Goal: Information Seeking & Learning: Learn about a topic

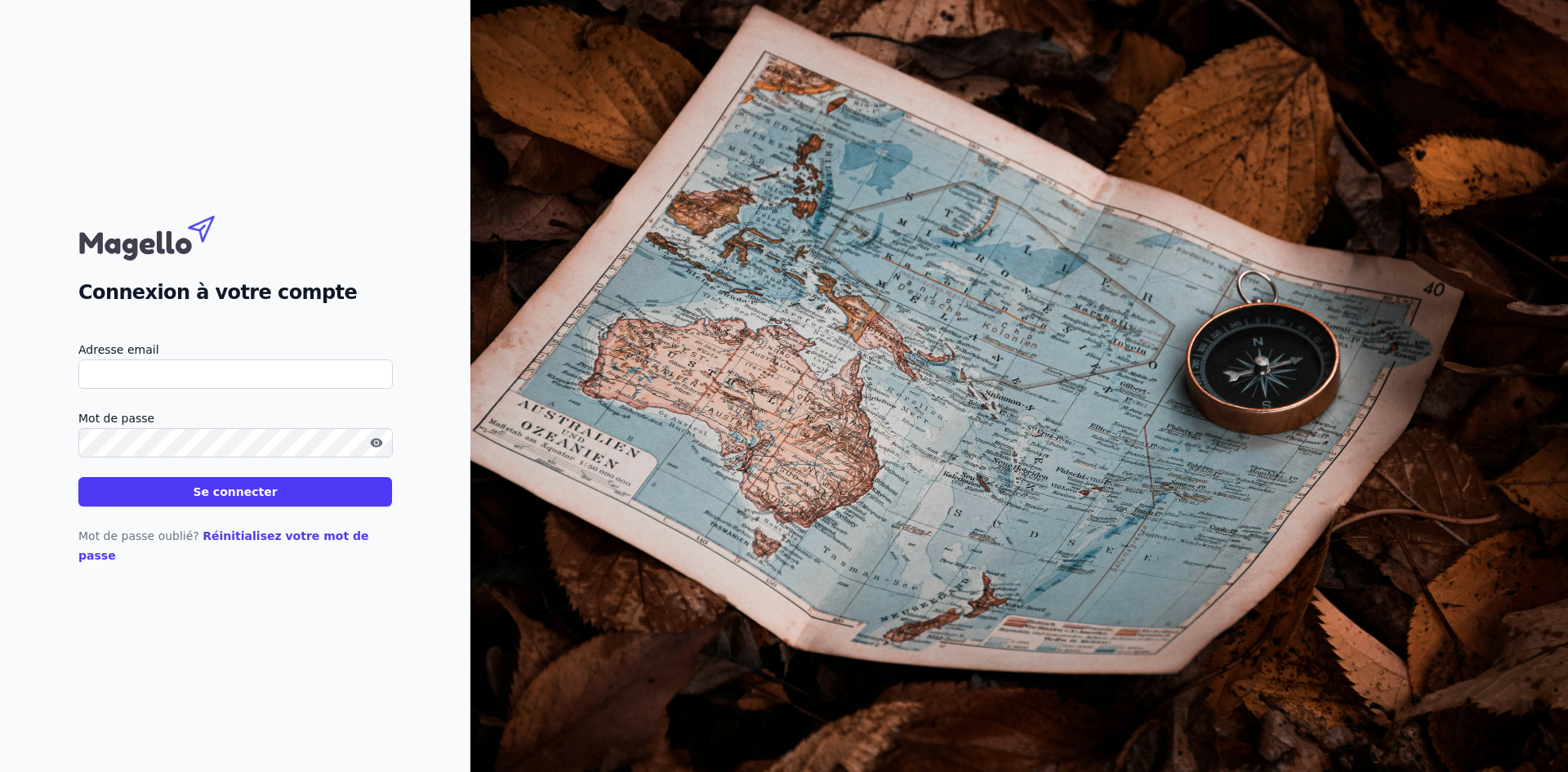
click at [183, 386] on input "Adresse email" at bounding box center [235, 374] width 314 height 30
type input "[PERSON_NAME][EMAIL_ADDRESS][DOMAIN_NAME]"
click at [78, 477] on button "Se connecter" at bounding box center [234, 492] width 313 height 30
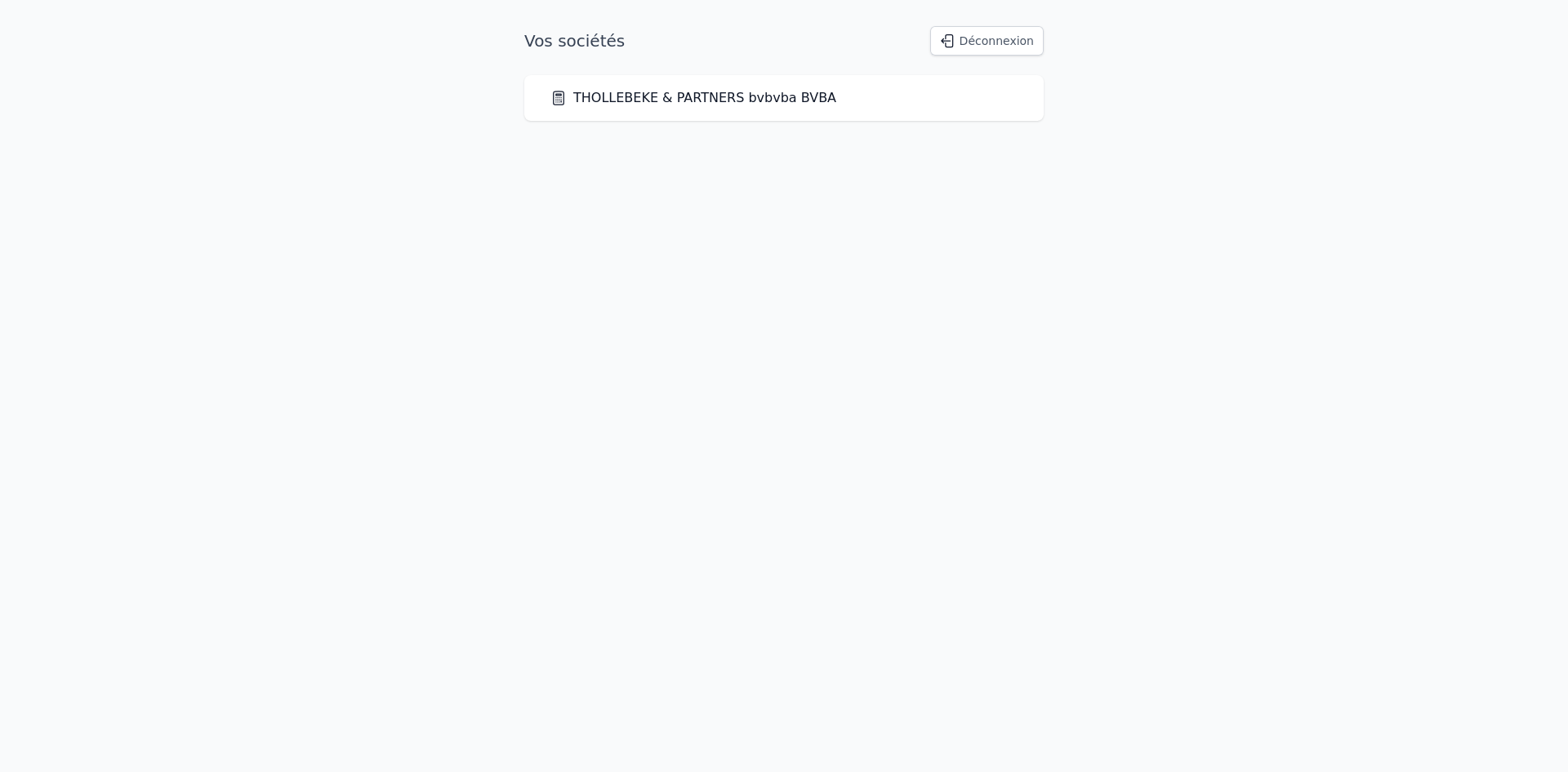
click at [678, 102] on link "THOLLEBEKE & PARTNERS bvbvba BVBA" at bounding box center [693, 98] width 286 height 19
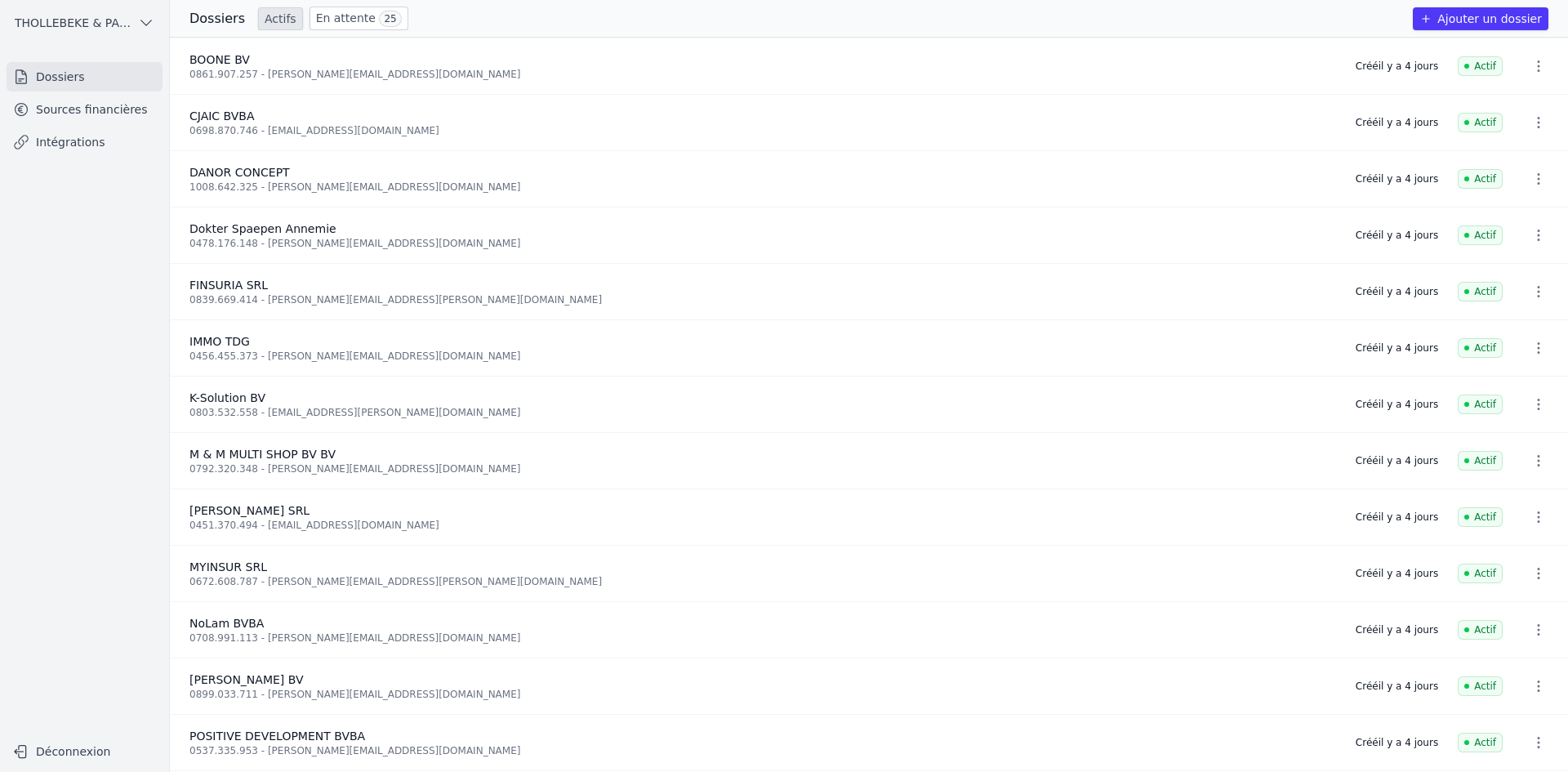
click at [348, 13] on link "En attente 25" at bounding box center [359, 18] width 99 height 24
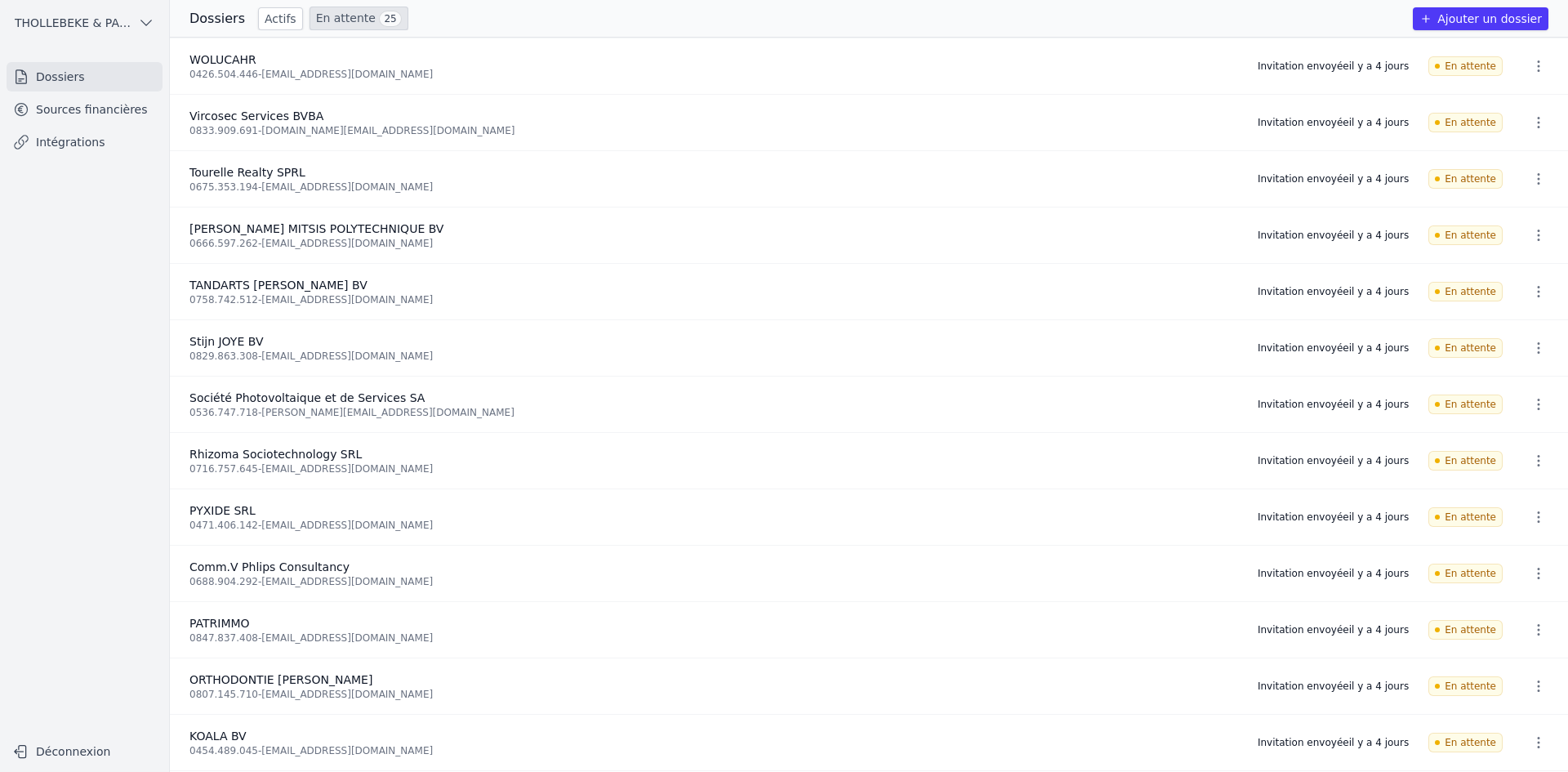
click at [274, 21] on link "Actifs" at bounding box center [280, 19] width 45 height 23
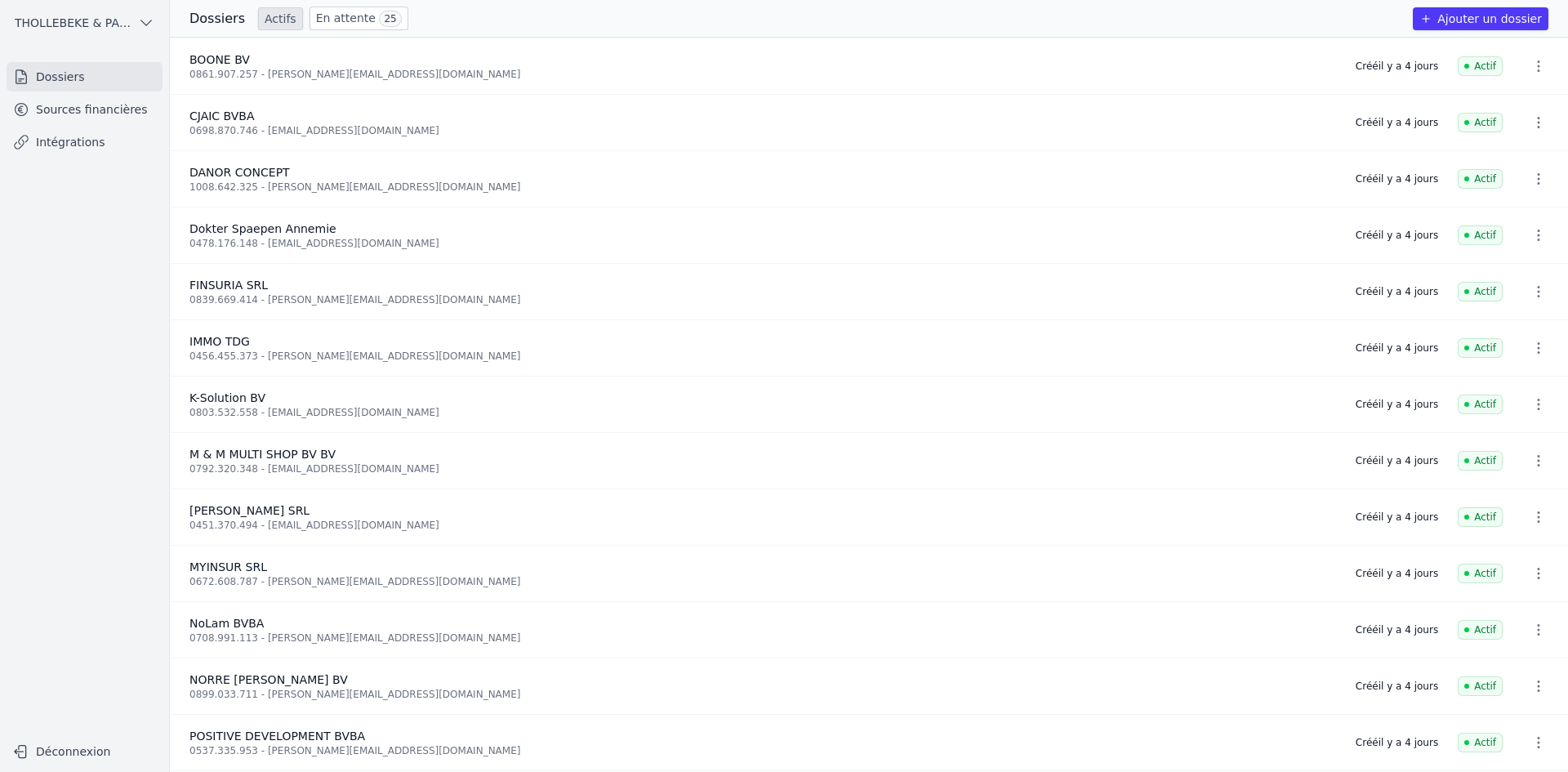
click at [339, 11] on link "En attente 25" at bounding box center [359, 18] width 99 height 24
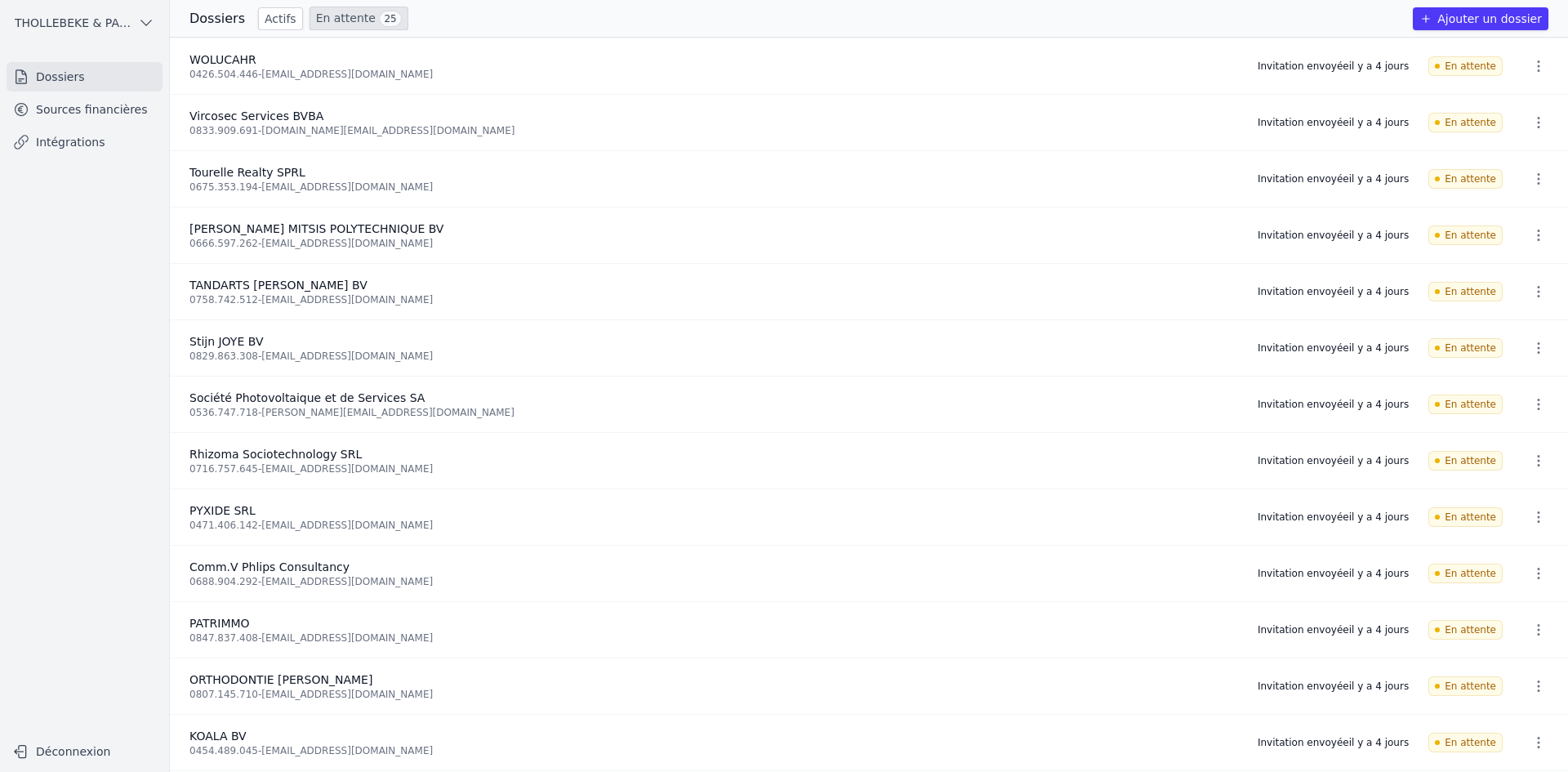
click at [260, 28] on link "Actifs" at bounding box center [280, 19] width 45 height 23
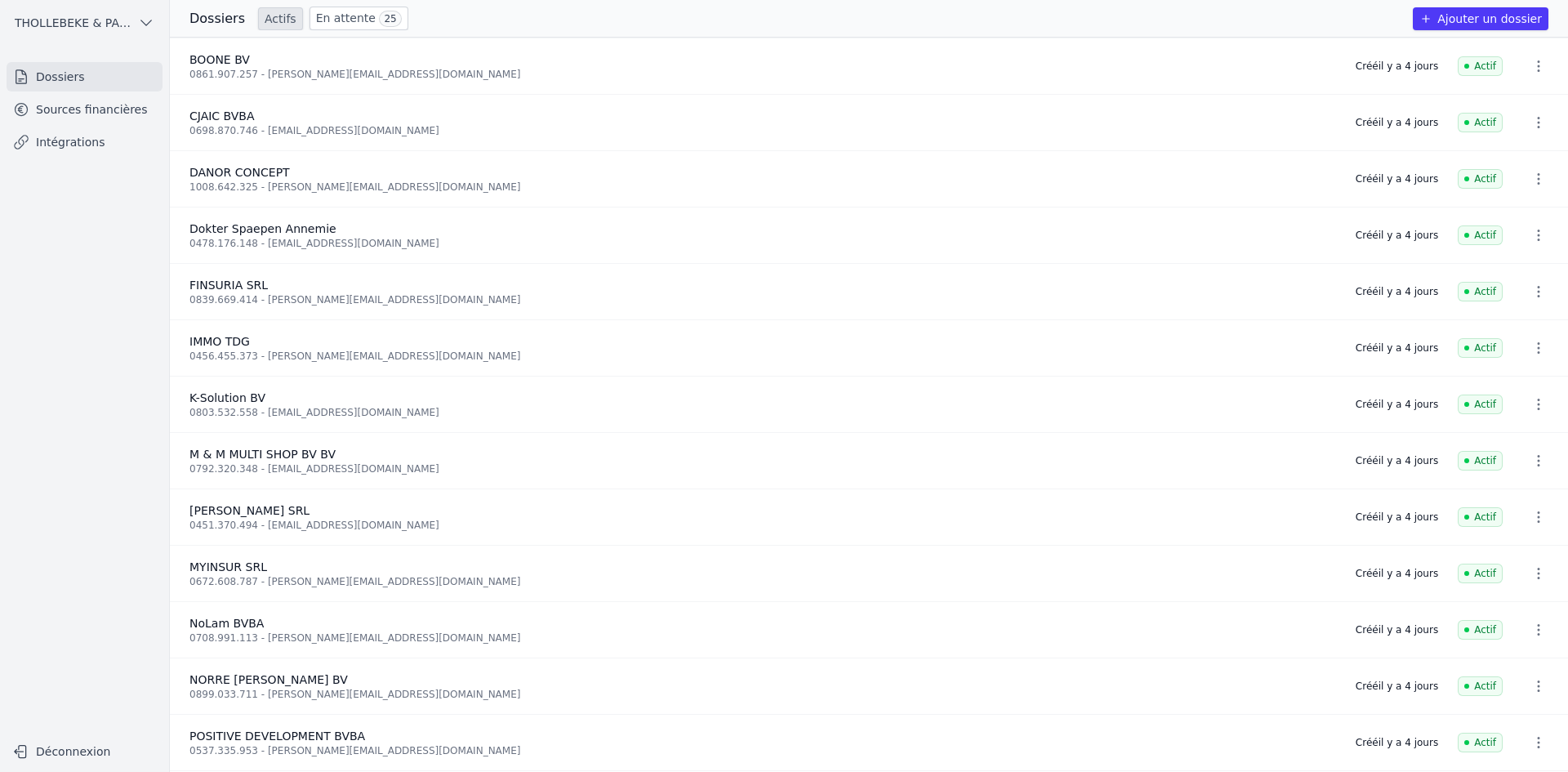
click at [50, 107] on link "Sources financières" at bounding box center [85, 109] width 156 height 30
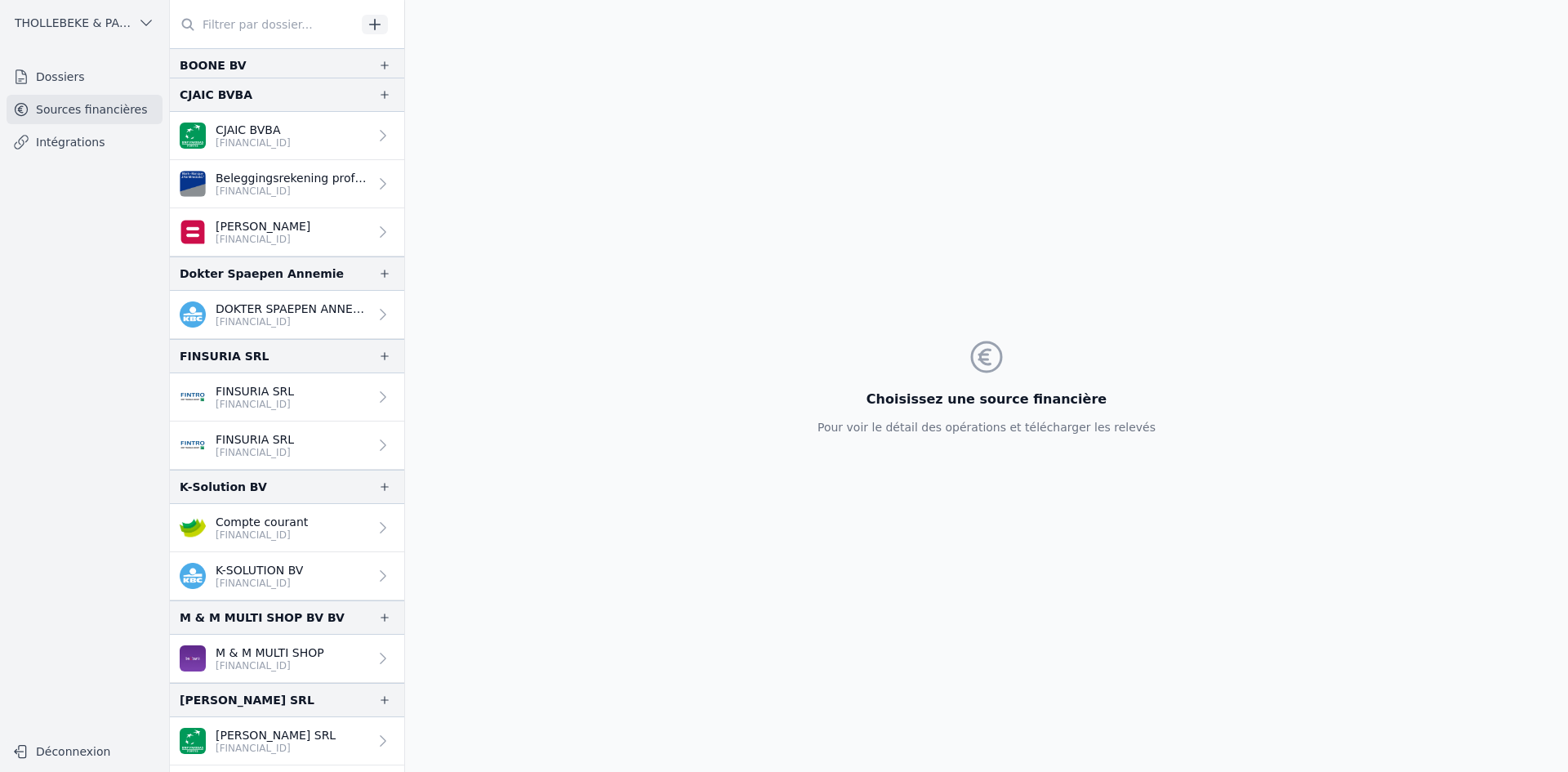
scroll to position [82, 0]
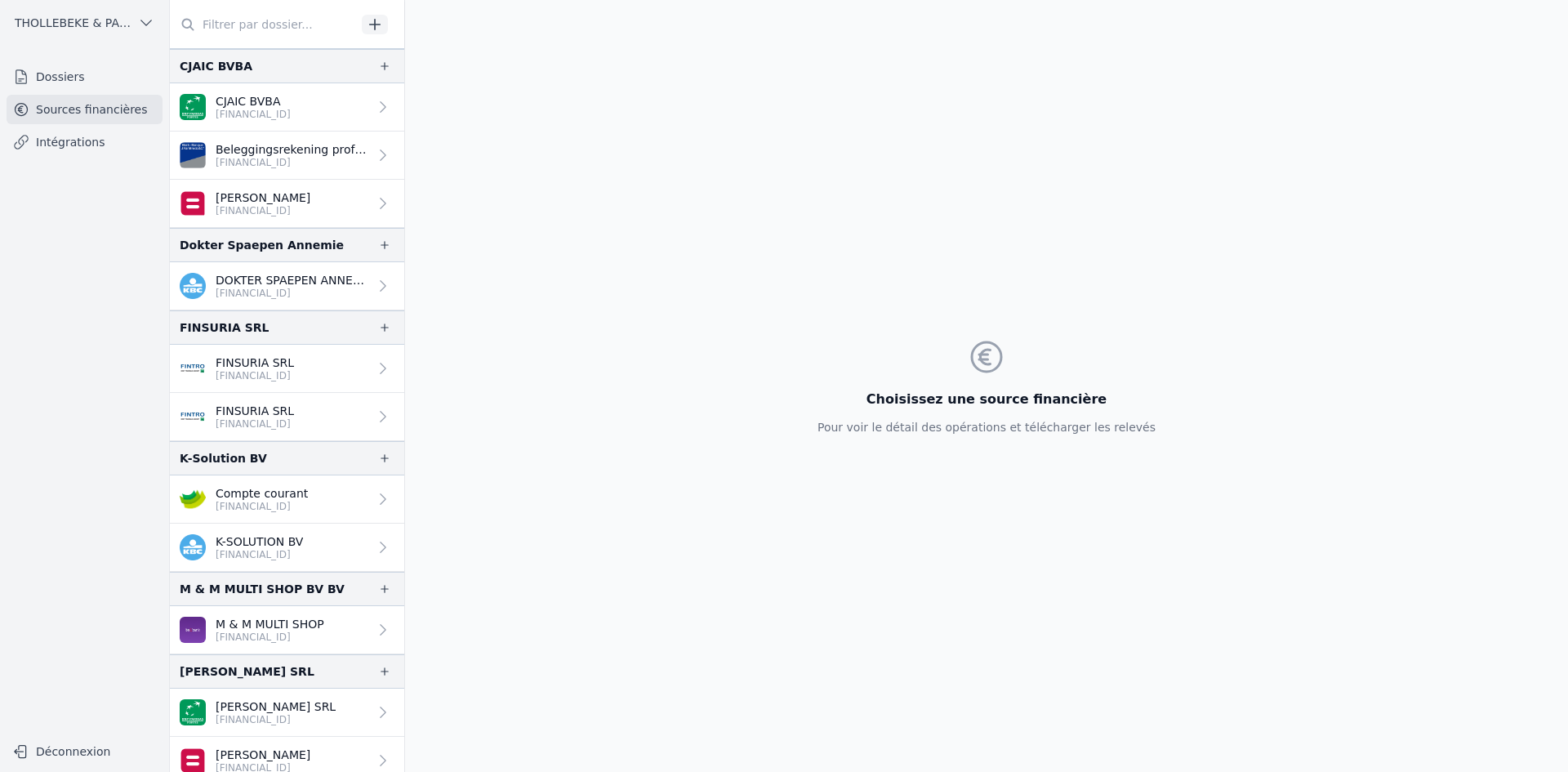
click at [271, 501] on p "[FINANCIAL_ID]" at bounding box center [262, 507] width 93 height 13
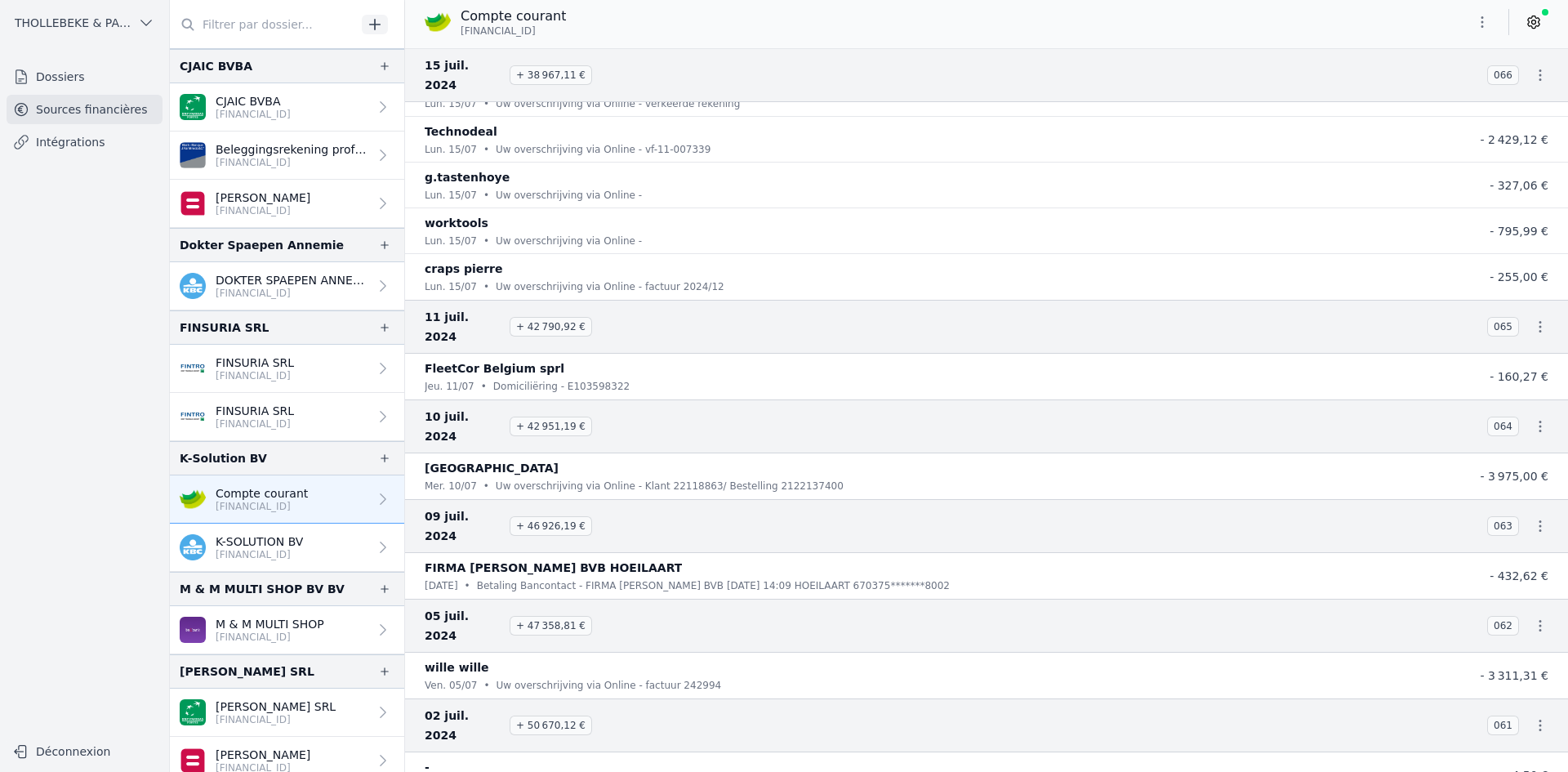
scroll to position [30482, 0]
drag, startPoint x: 570, startPoint y: 462, endPoint x: 500, endPoint y: 458, distance: 70.1
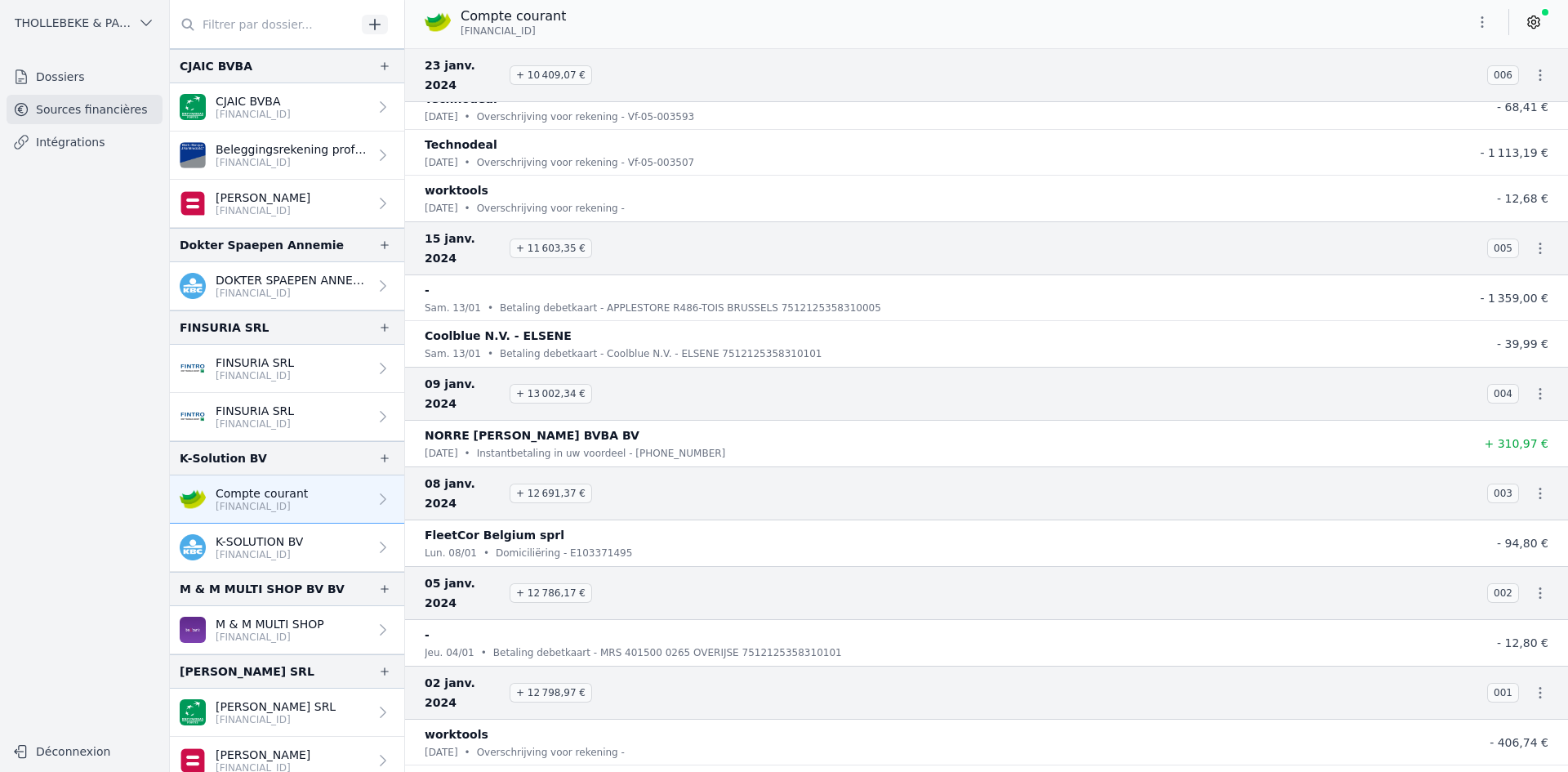
scroll to position [38131, 0]
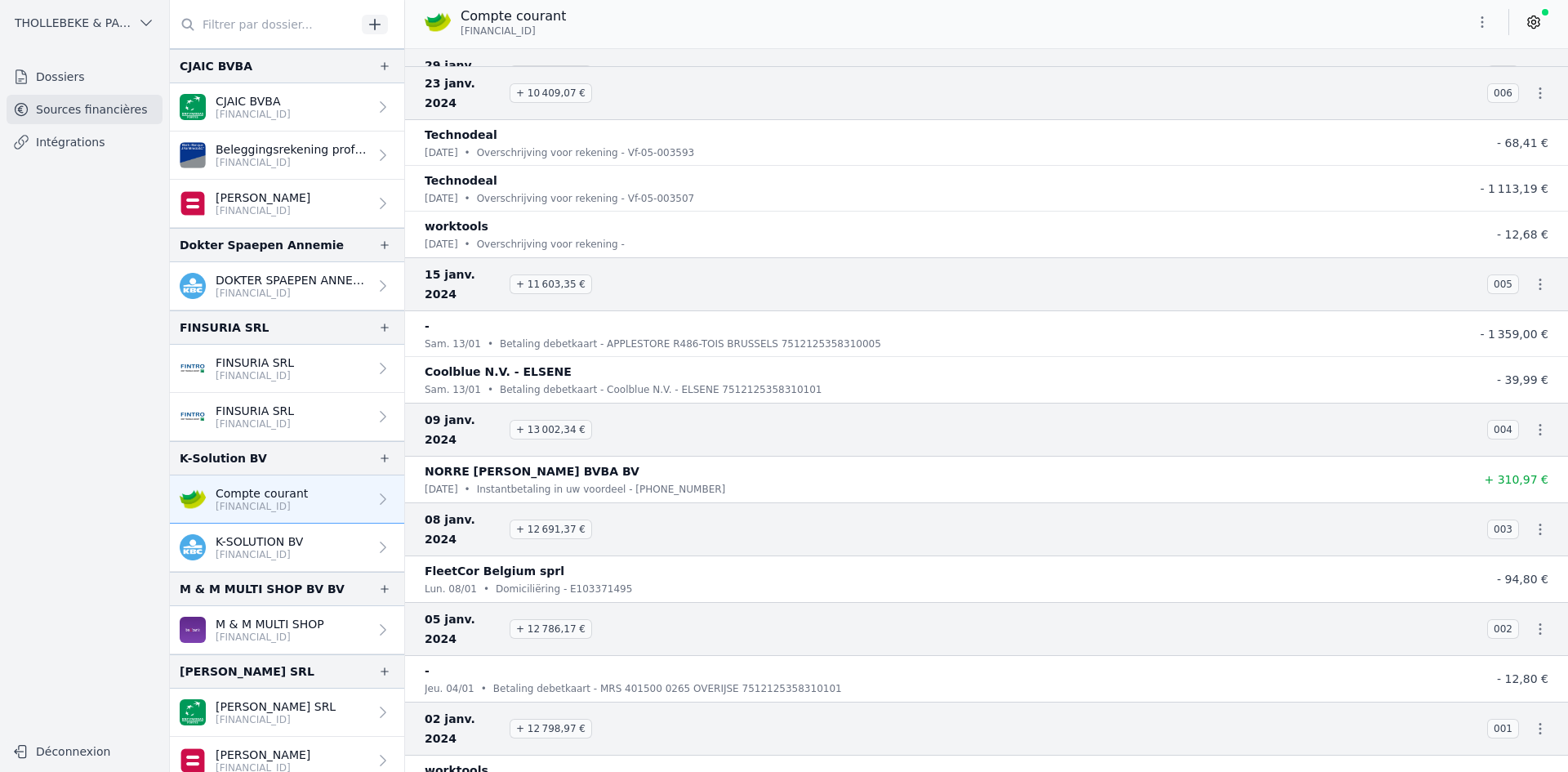
drag, startPoint x: 521, startPoint y: 441, endPoint x: 574, endPoint y: 446, distance: 53.2
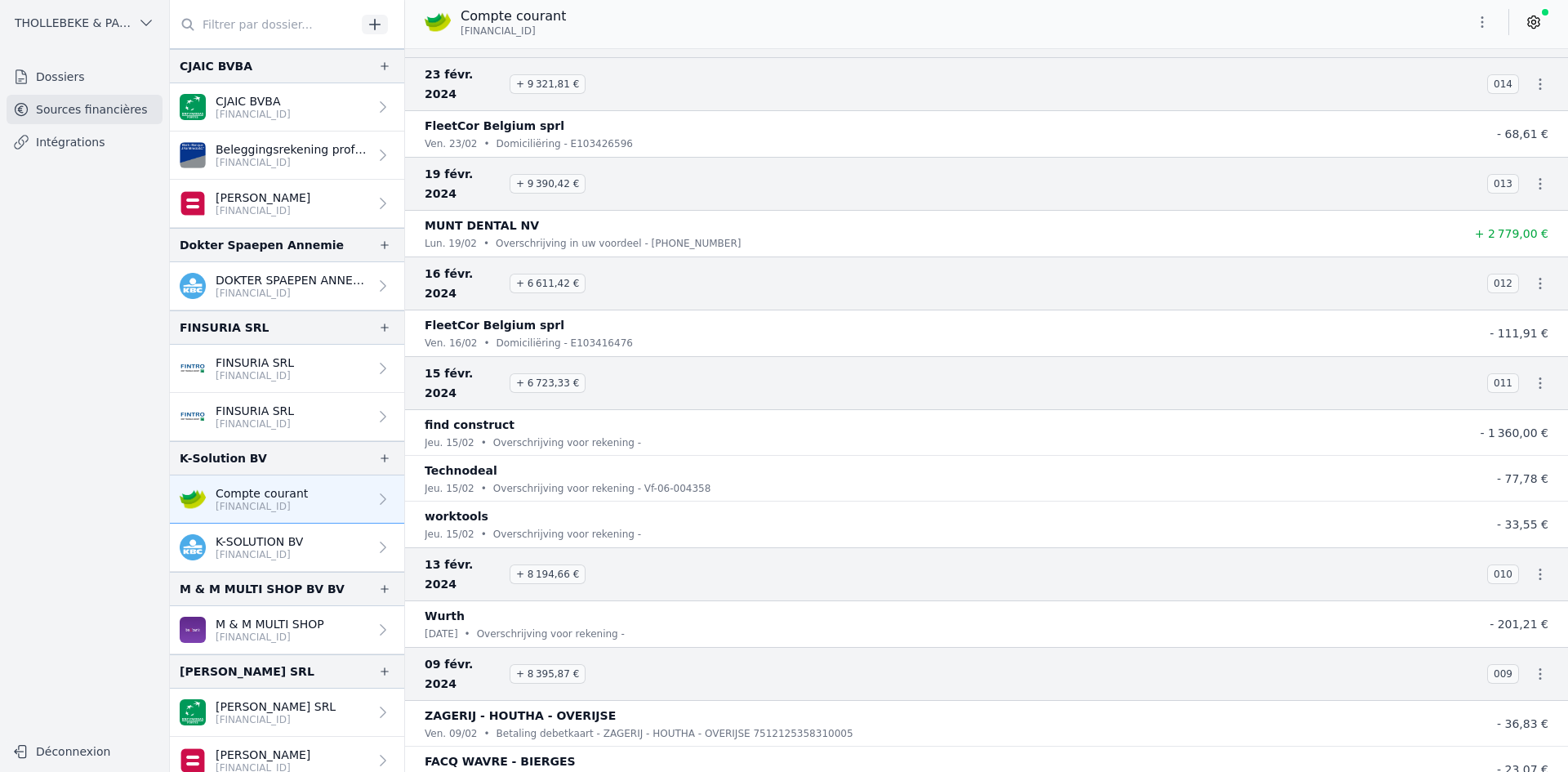
scroll to position [37150, 0]
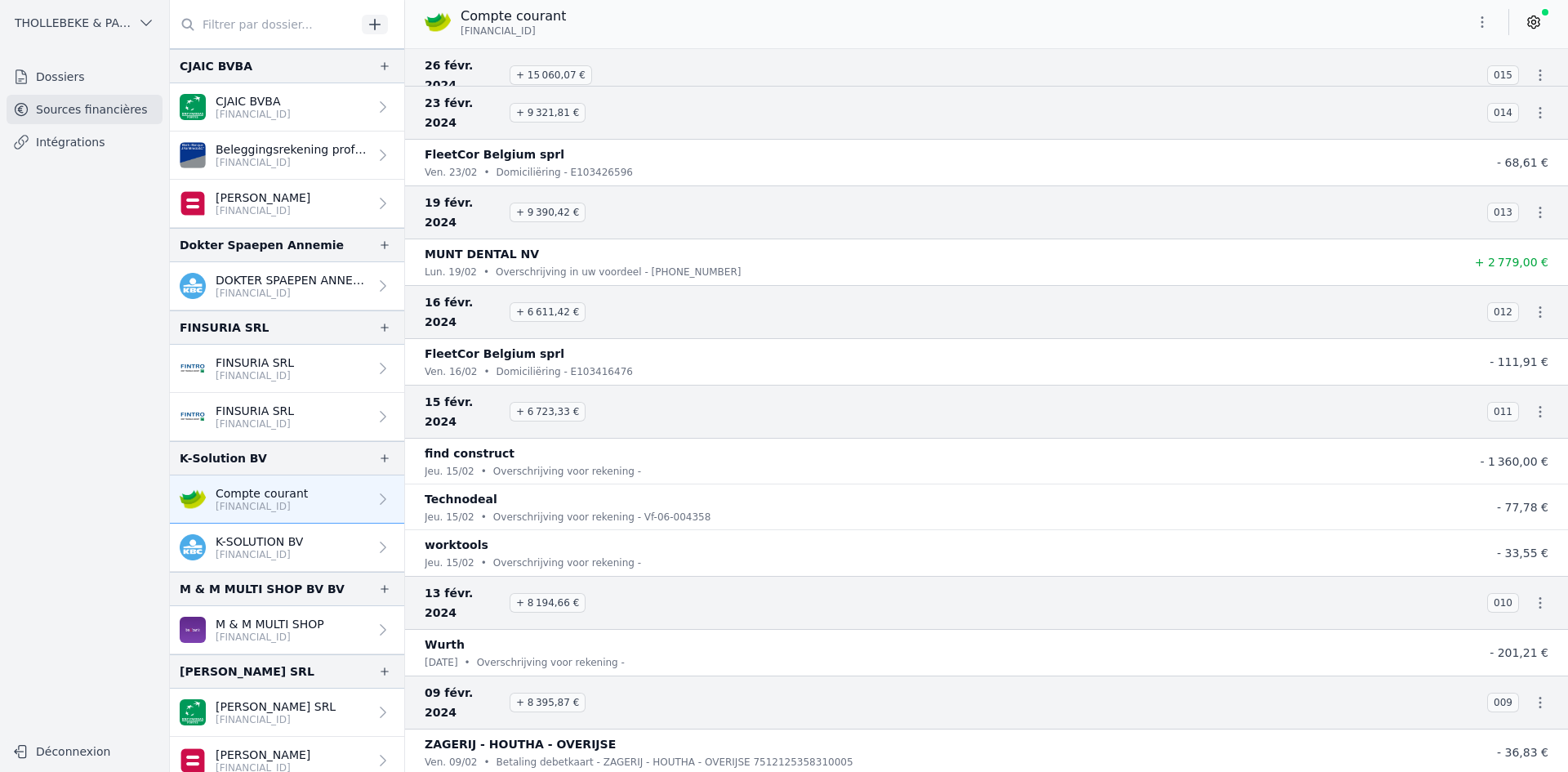
drag, startPoint x: 523, startPoint y: 367, endPoint x: 566, endPoint y: 375, distance: 43.7
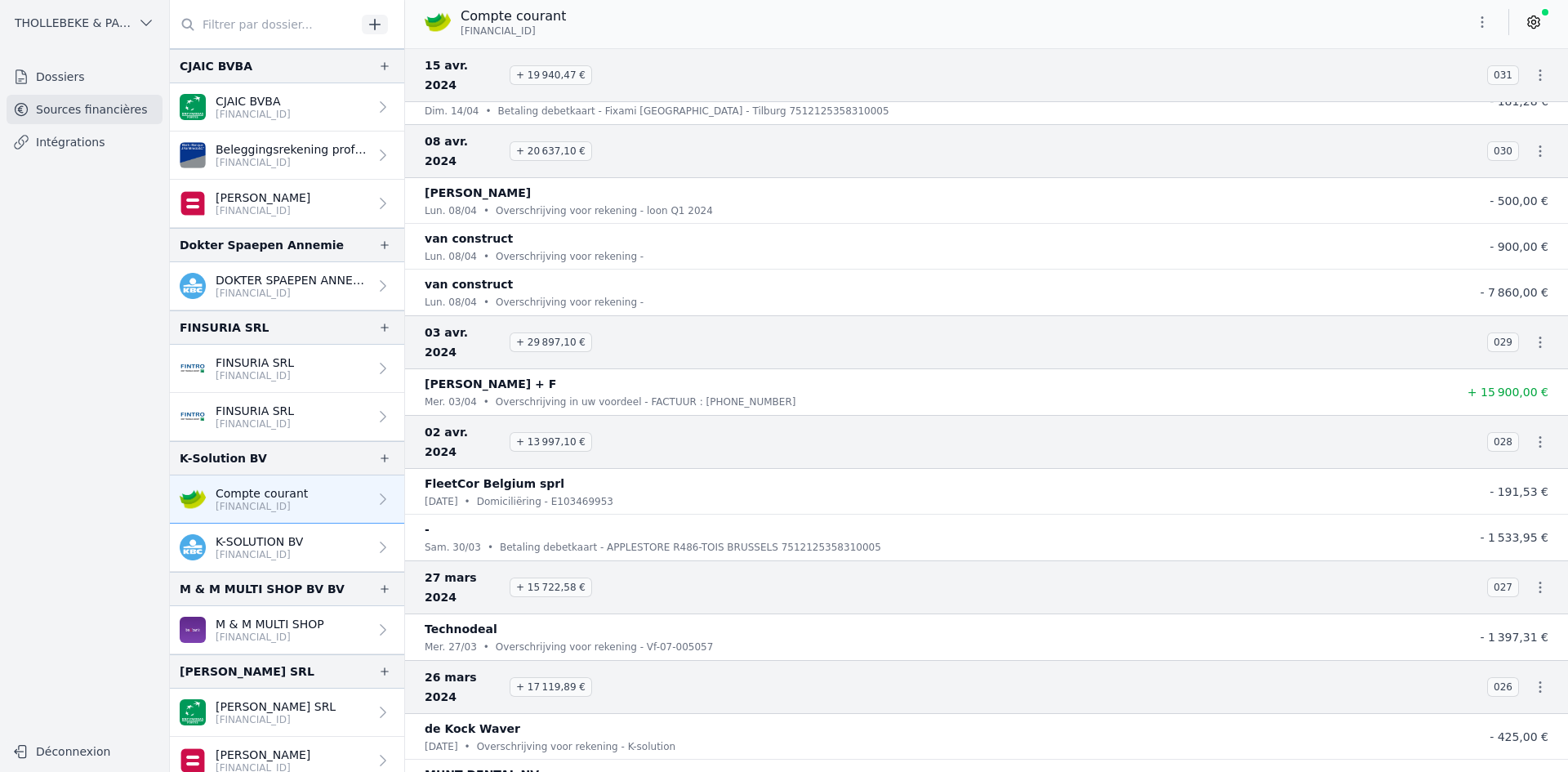
scroll to position [35109, 0]
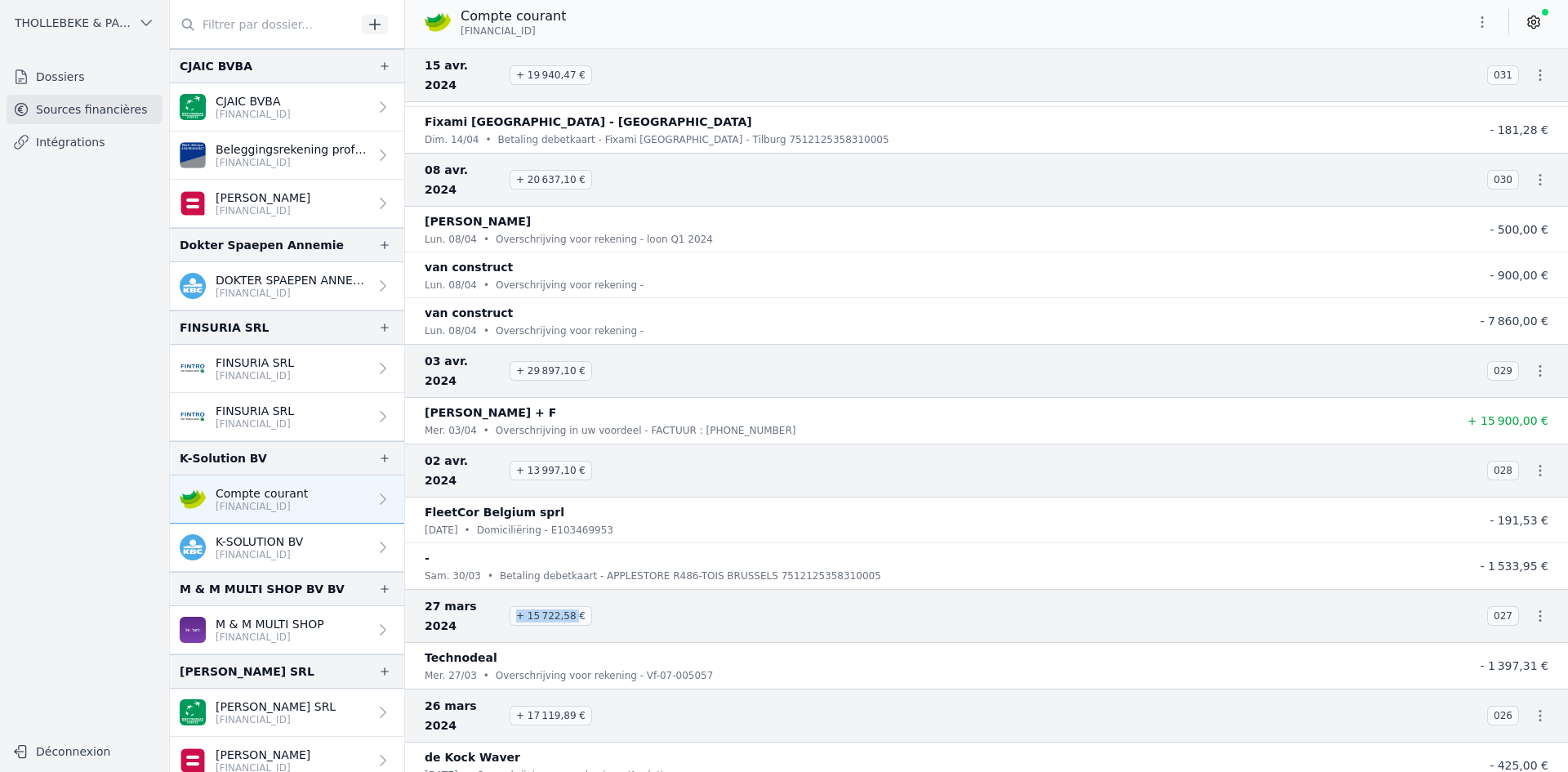
drag, startPoint x: 518, startPoint y: 214, endPoint x: 569, endPoint y: 210, distance: 51.2
click at [569, 606] on span "+ 15 722,58 €" at bounding box center [551, 616] width 83 height 19
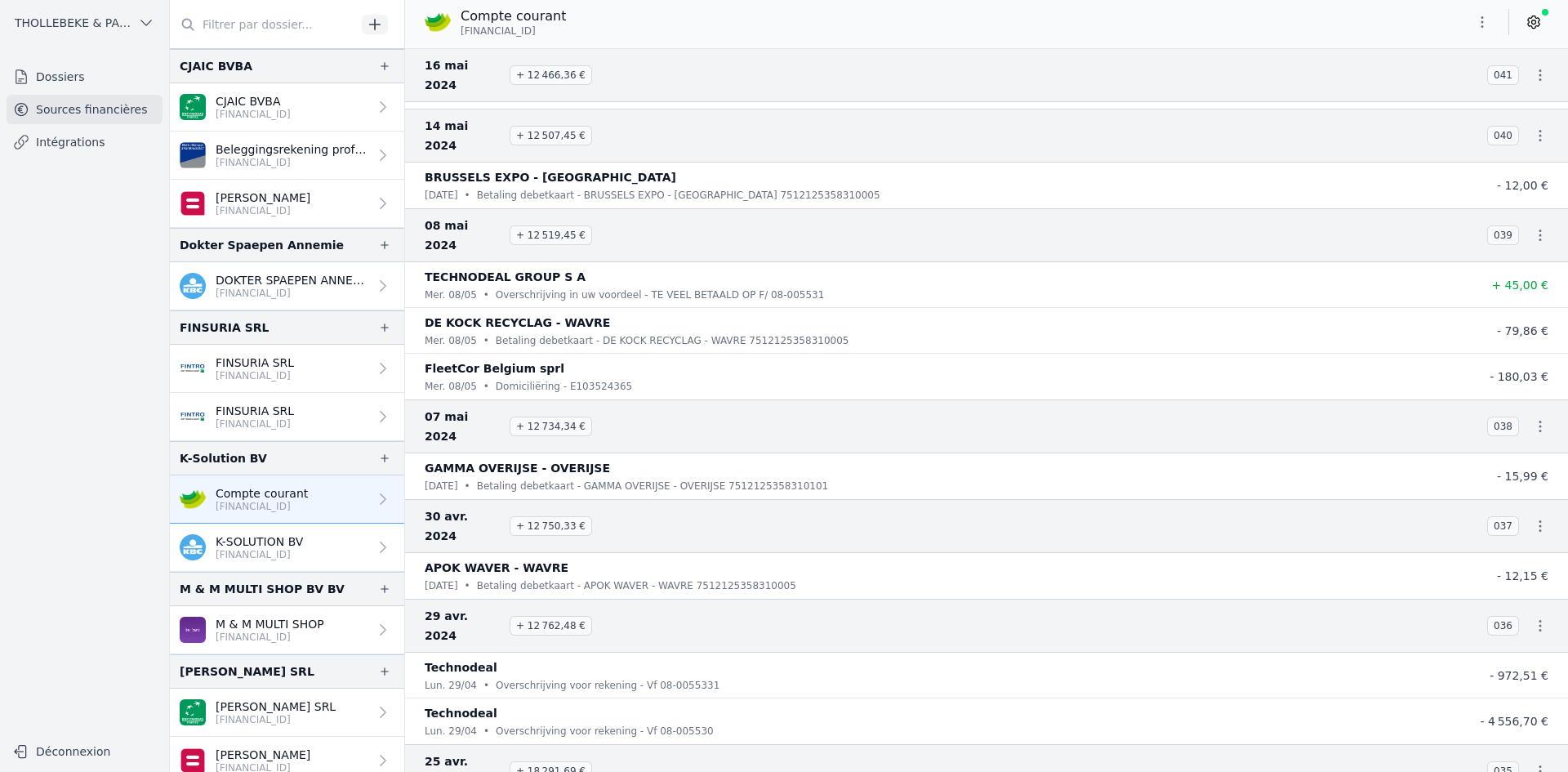
scroll to position [33966, 0]
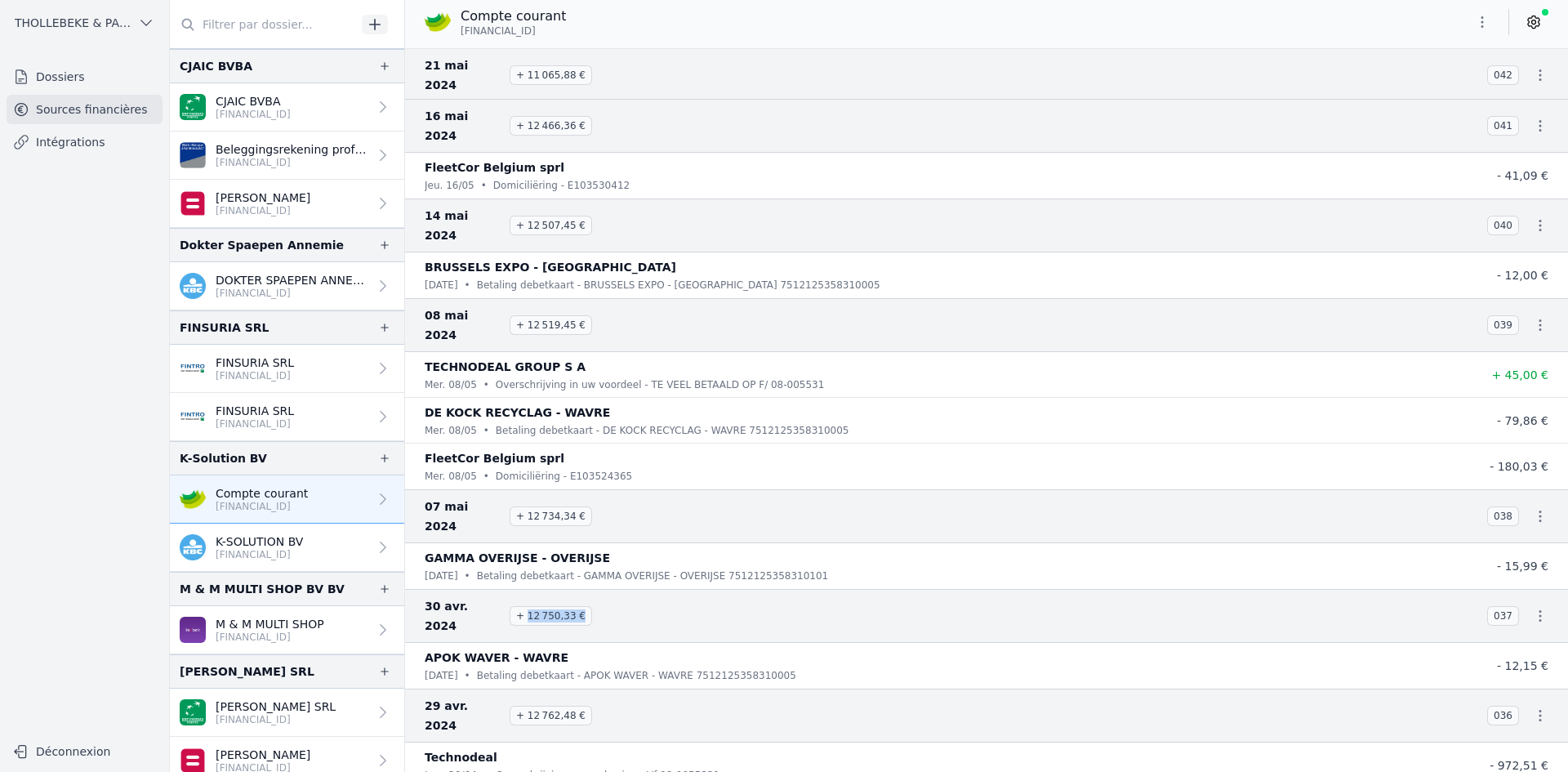
drag, startPoint x: 524, startPoint y: 210, endPoint x: 586, endPoint y: 214, distance: 62.1
click at [586, 597] on h3 "30 avr. 2024 + 12 750,33 €" at bounding box center [946, 616] width 1043 height 40
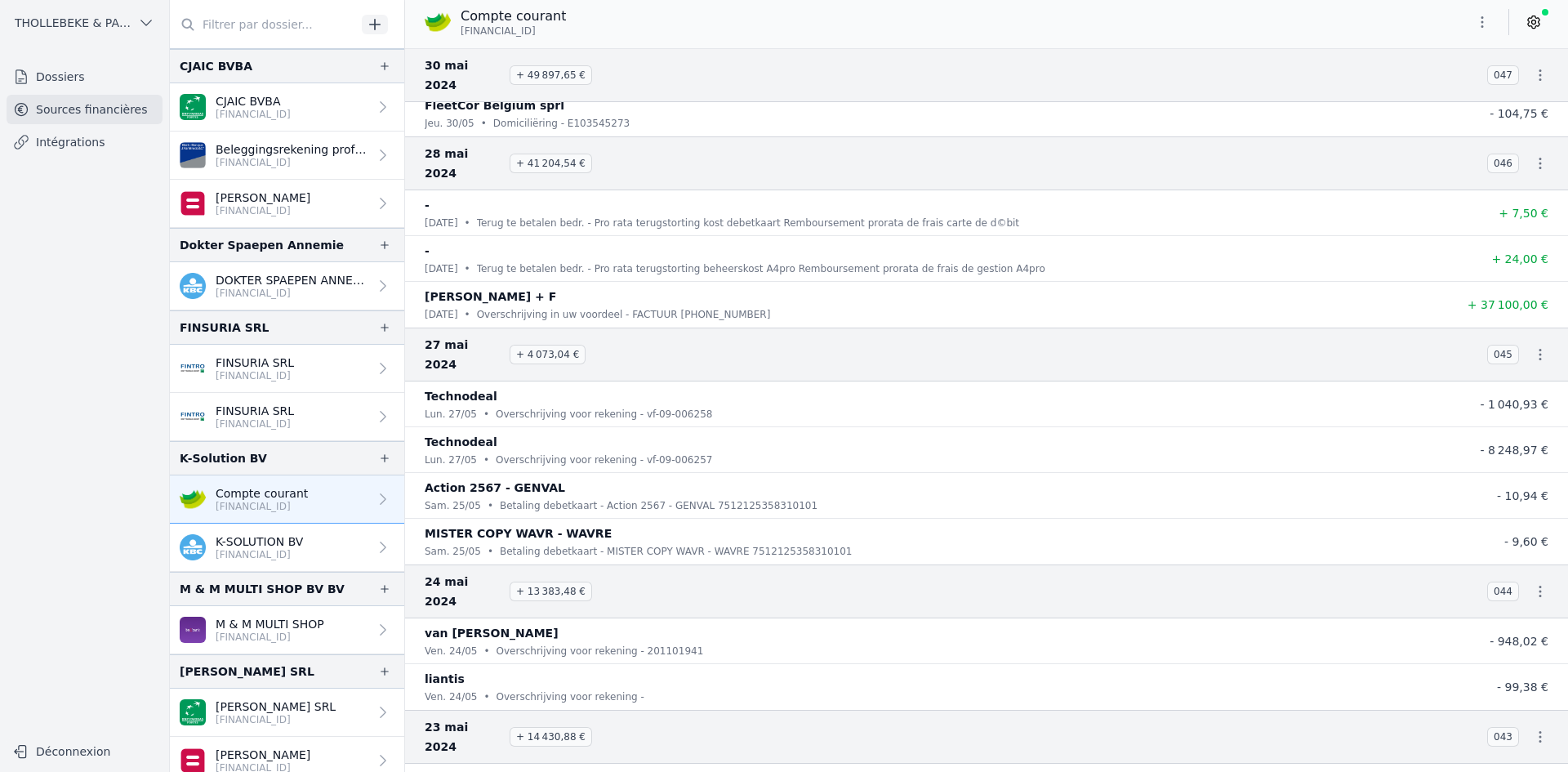
scroll to position [33149, 0]
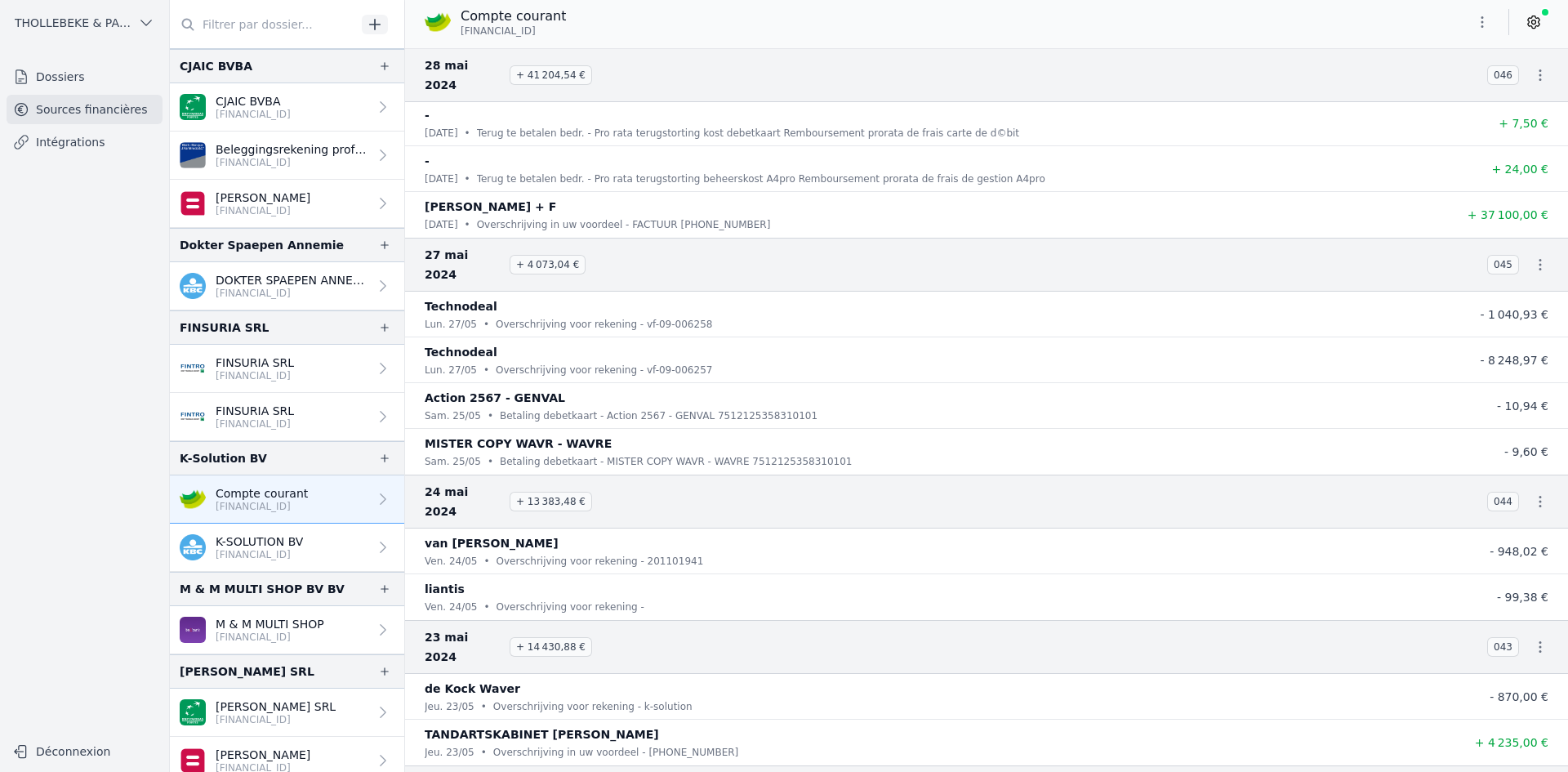
drag, startPoint x: 432, startPoint y: 599, endPoint x: 644, endPoint y: 610, distance: 212.3
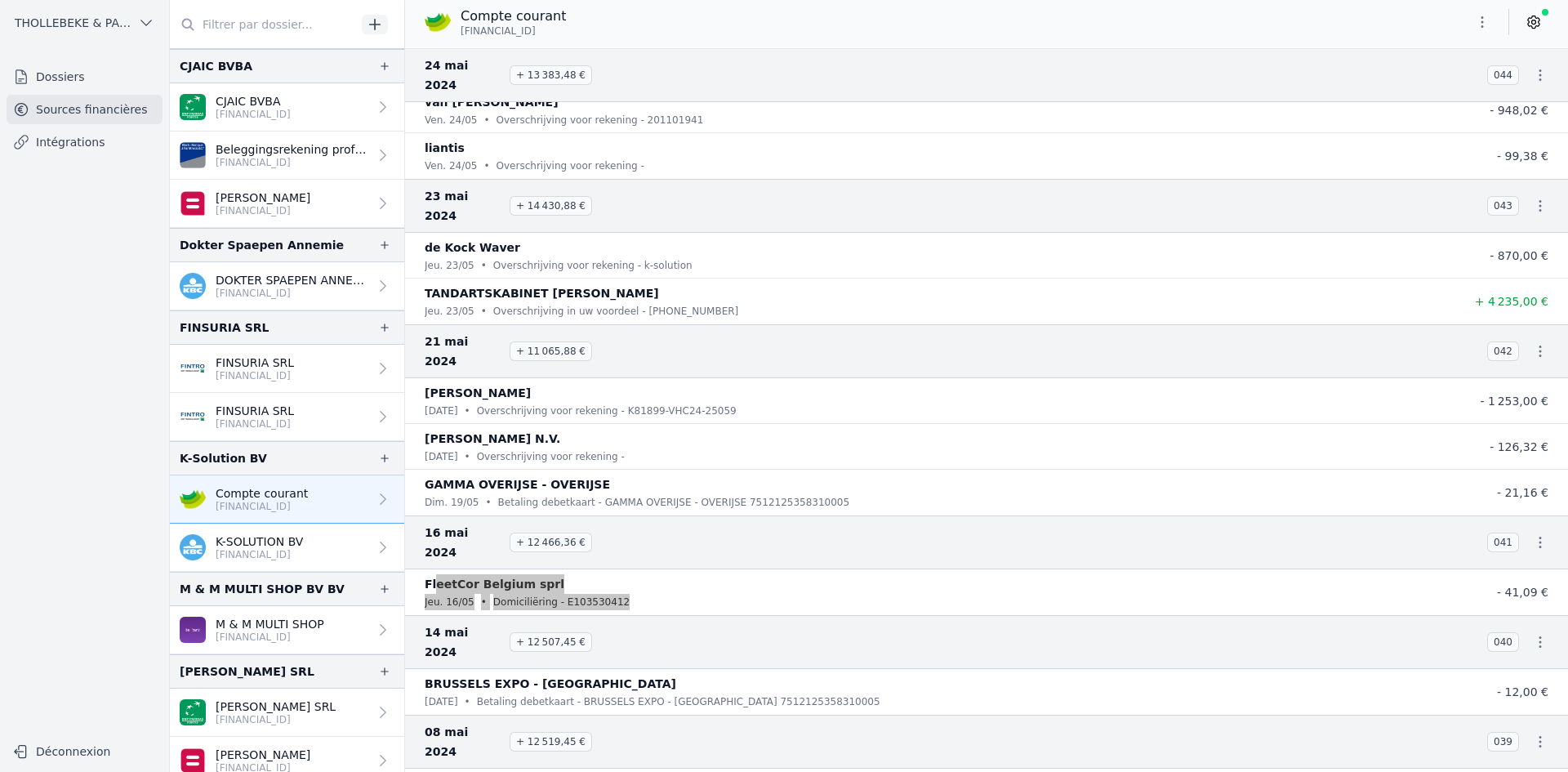
scroll to position [33476, 0]
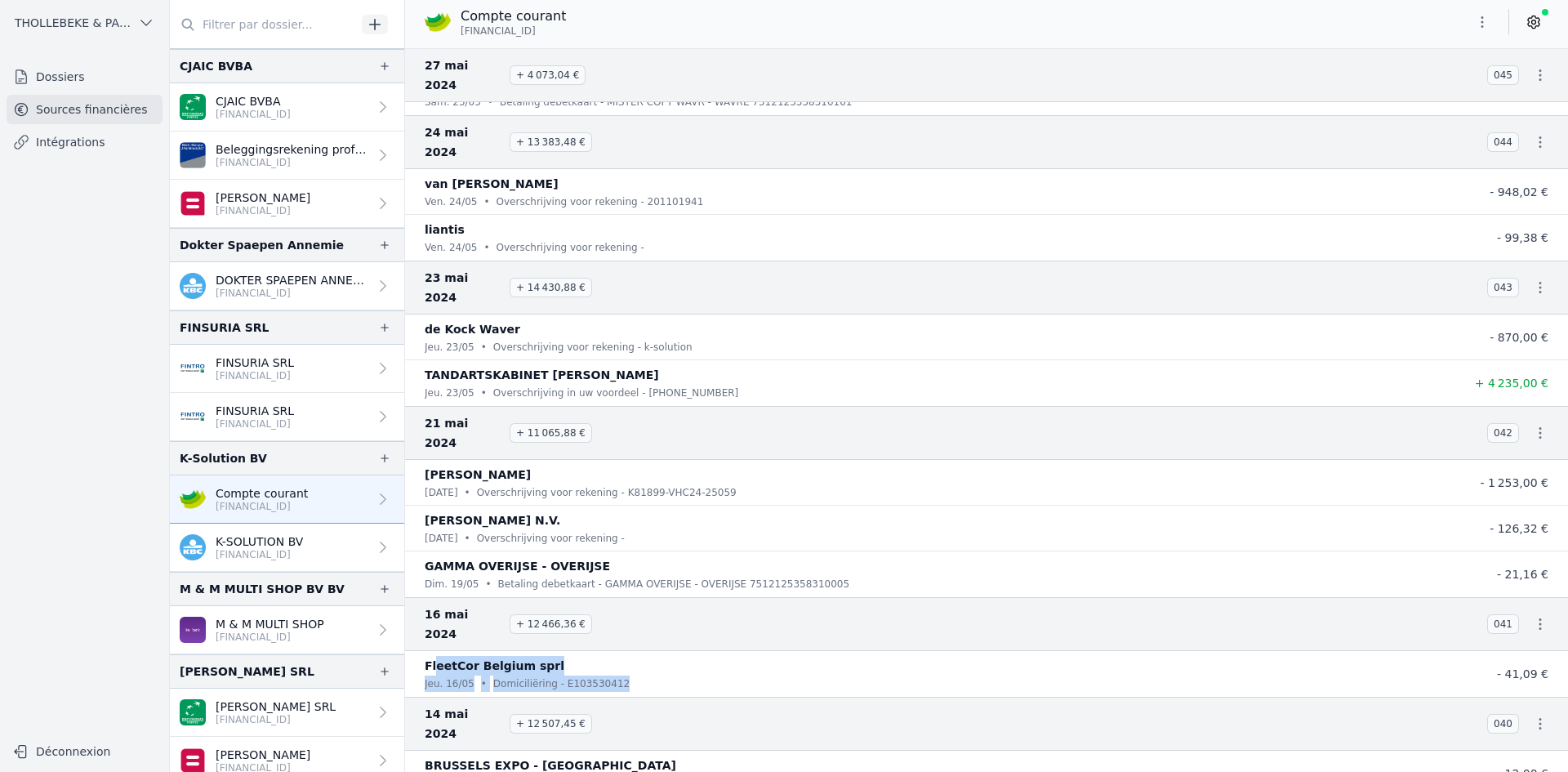
click at [545, 676] on p "Domiciliëring - E103530412" at bounding box center [561, 683] width 136 height 16
drag, startPoint x: 421, startPoint y: 314, endPoint x: 614, endPoint y: 336, distance: 194.2
click at [614, 651] on li "FleetCor Belgium sprl jeu. 16/05 • Domiciliëring - E103530412 - 41,09 €" at bounding box center [986, 673] width 1163 height 45
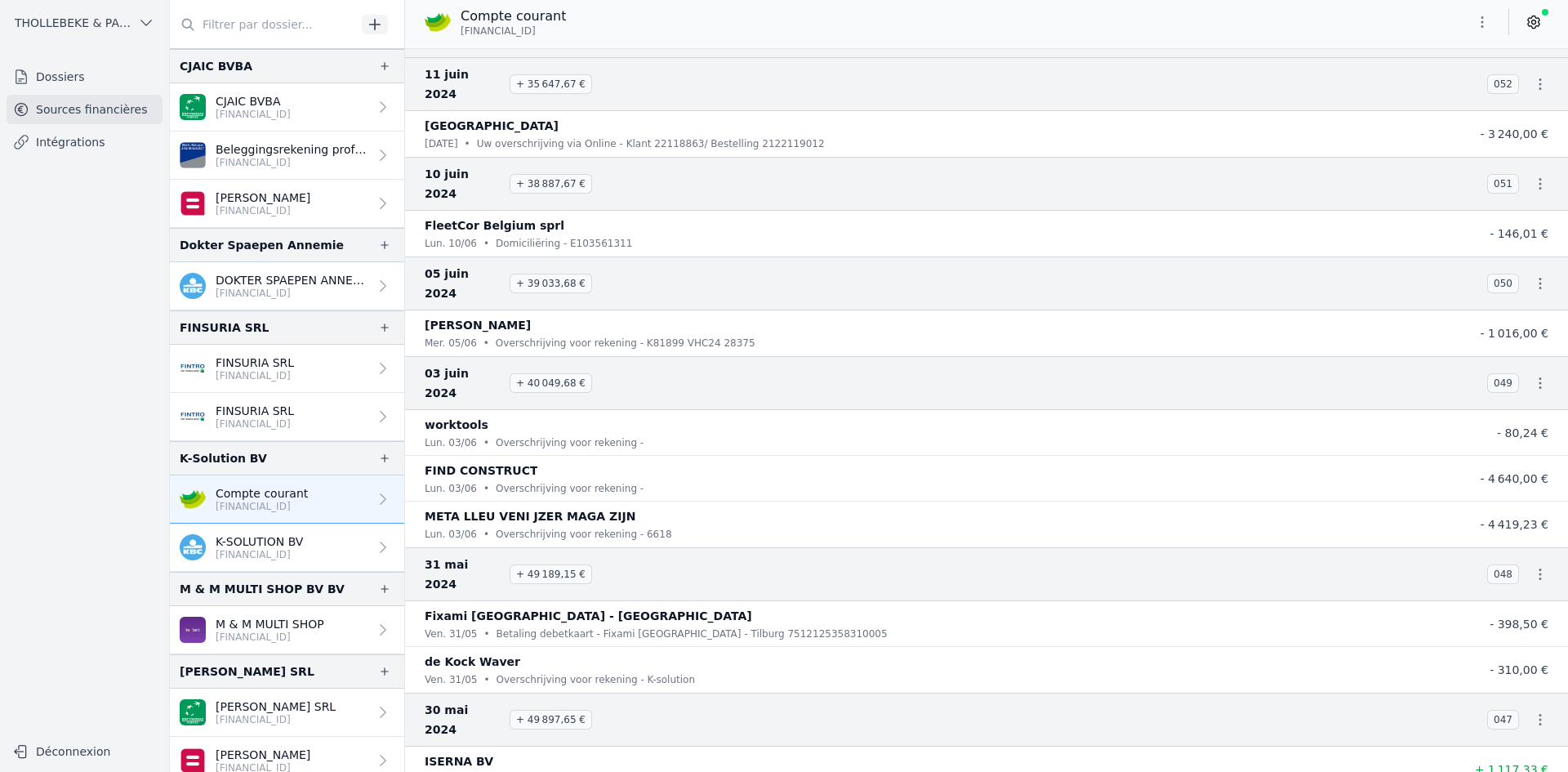
scroll to position [32332, 0]
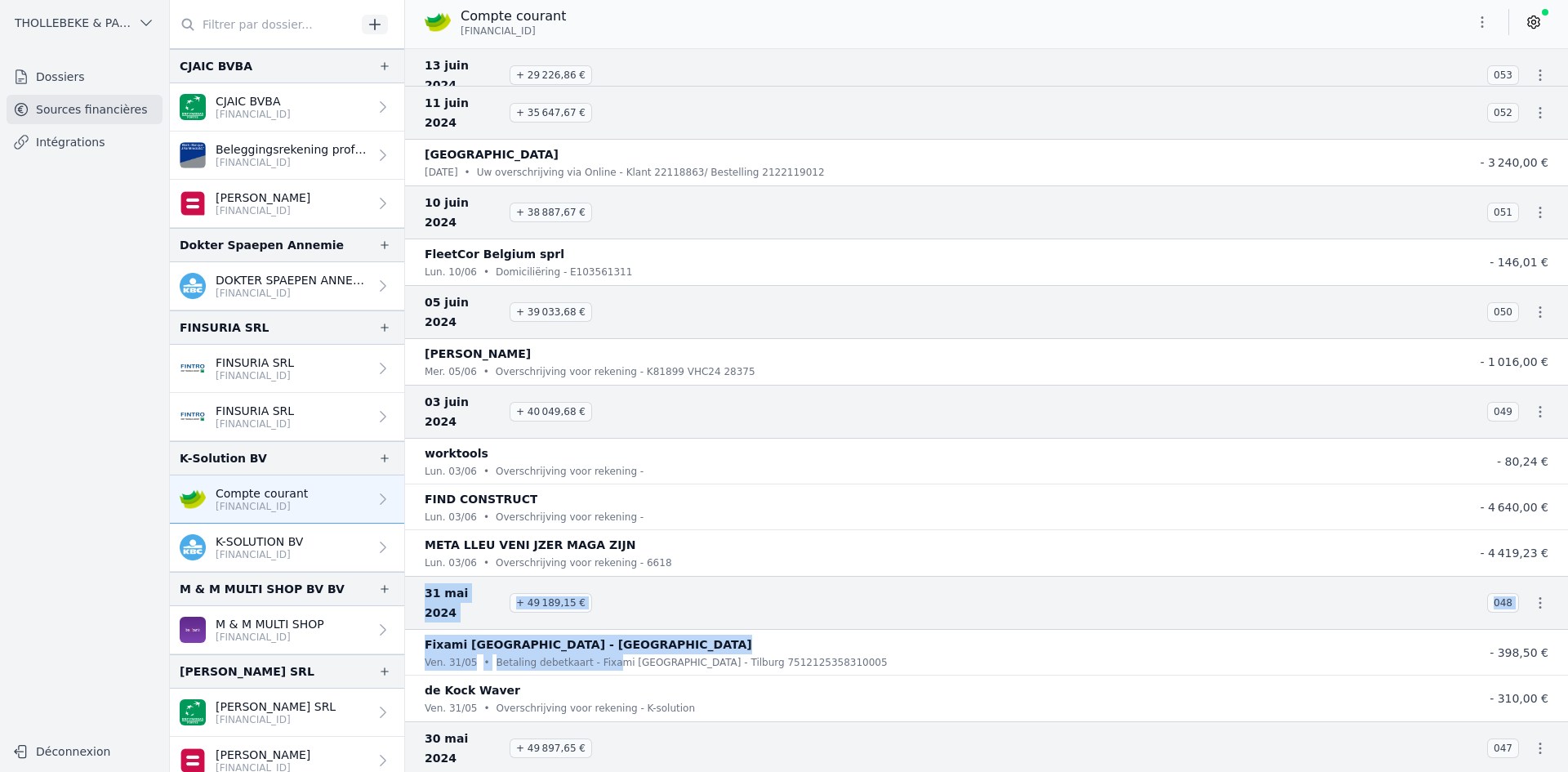
drag, startPoint x: 421, startPoint y: 200, endPoint x: 598, endPoint y: 242, distance: 181.9
click at [598, 242] on nav "And 657 items before 17 juil. 2024 + 27 218,56 € 068 Lecluyze - Creemers mer. 1…" at bounding box center [986, 410] width 1163 height 724
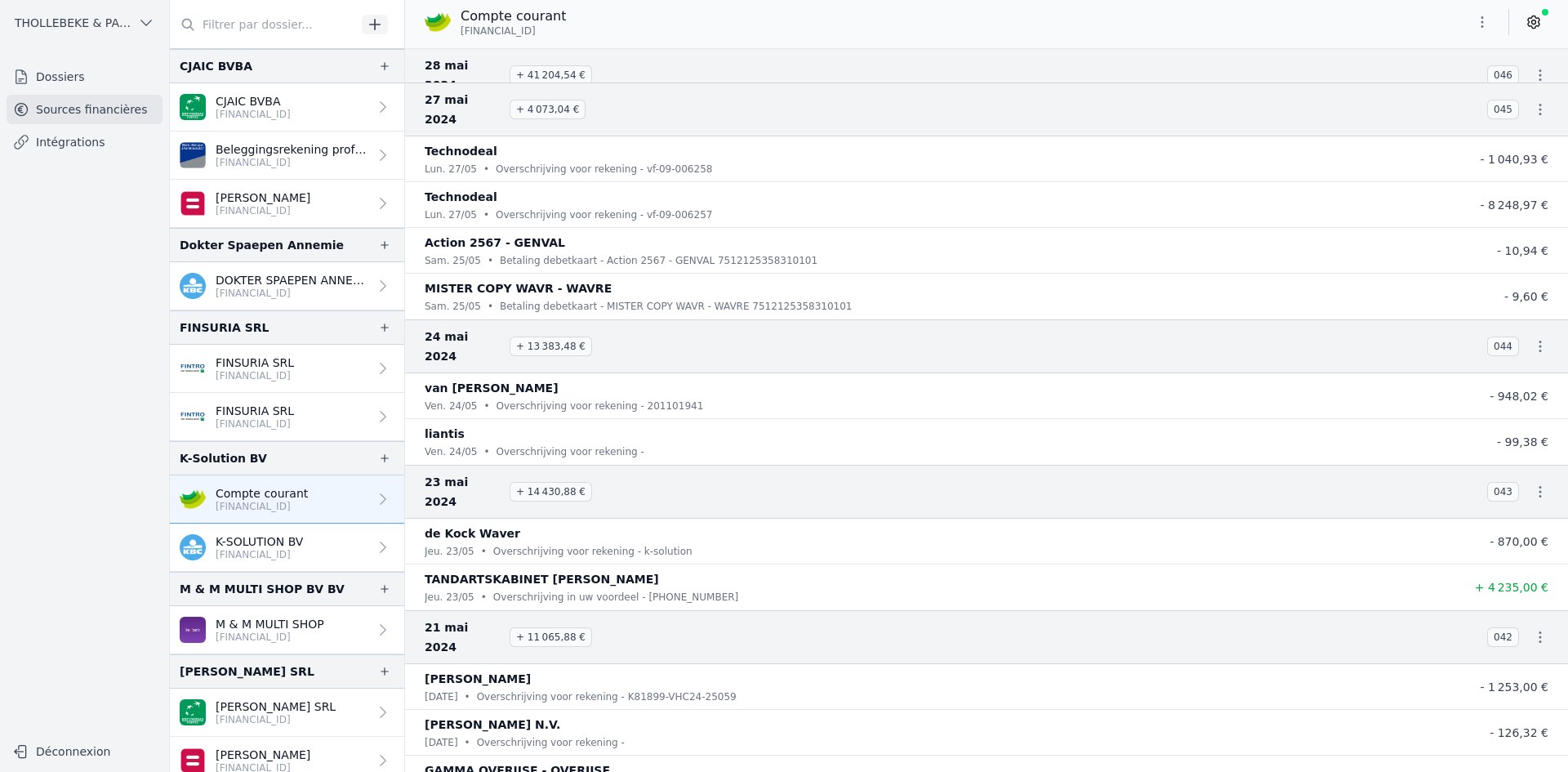
scroll to position [33313, 0]
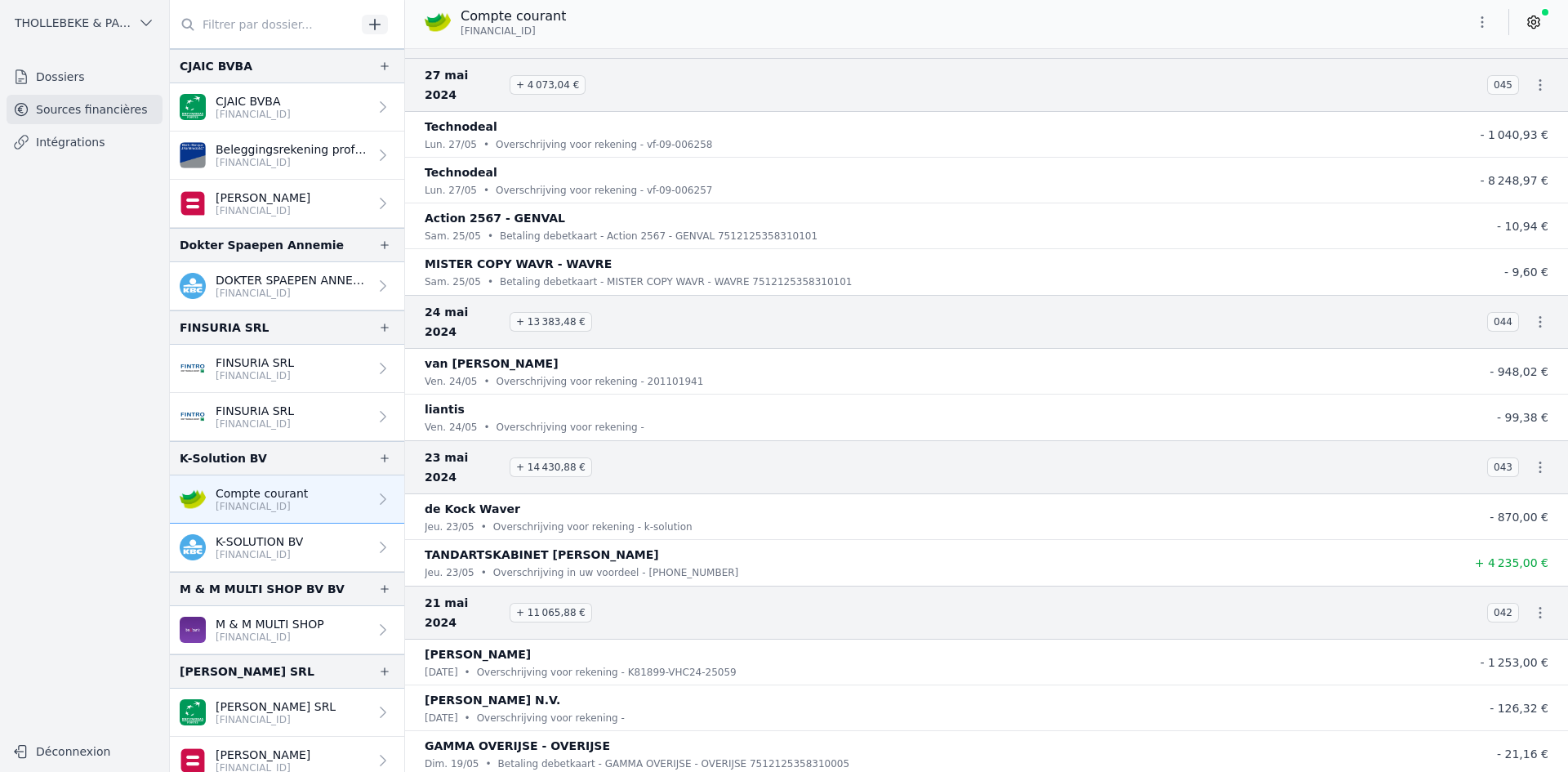
drag, startPoint x: 426, startPoint y: 452, endPoint x: 1561, endPoint y: 465, distance: 1135.1
click at [1561, 465] on nav "And 678 items before - lun. 01/07 • Beheren van de rek. Business Pack - - 4,50 …" at bounding box center [986, 410] width 1163 height 724
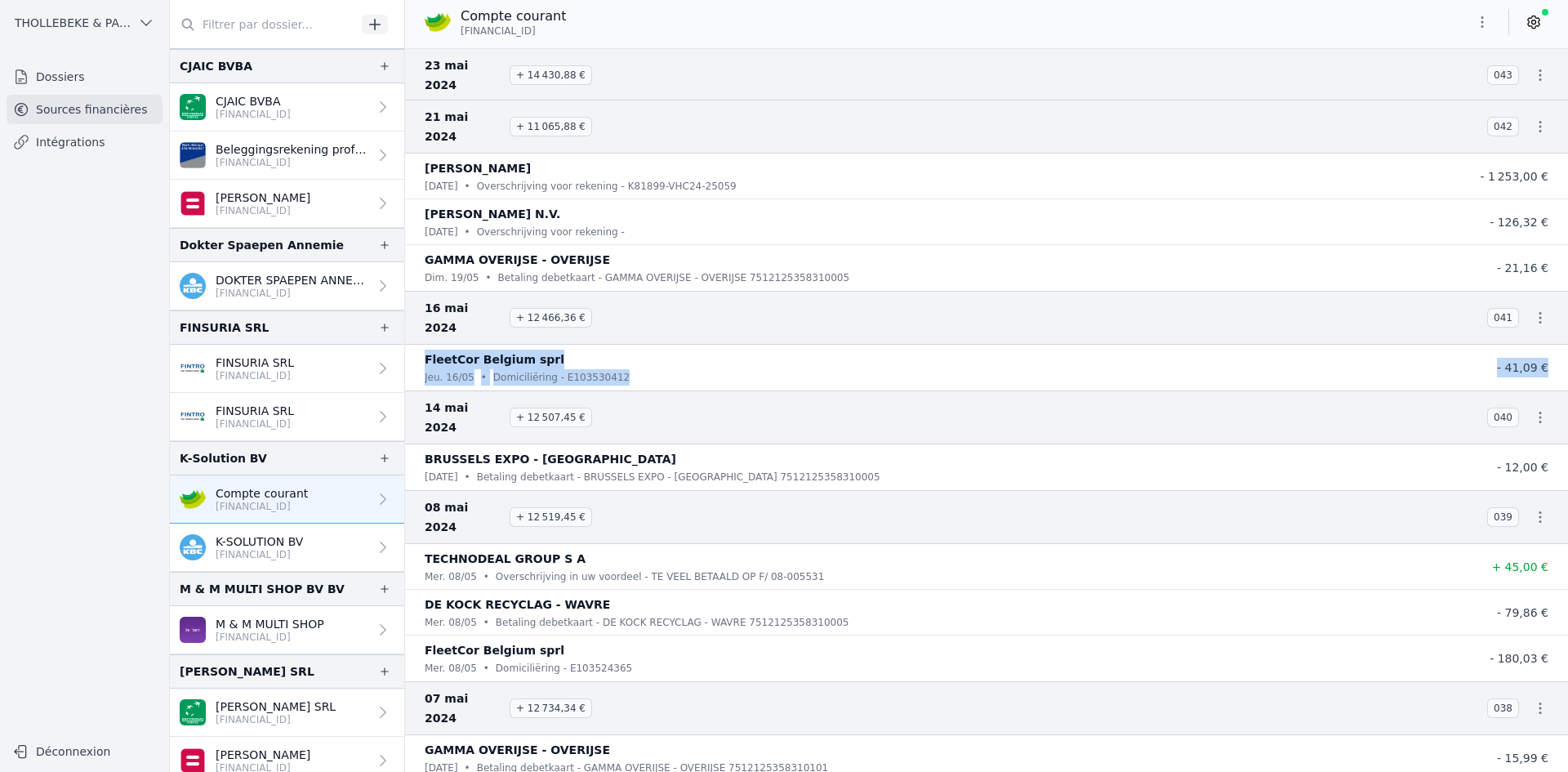
scroll to position [33802, 0]
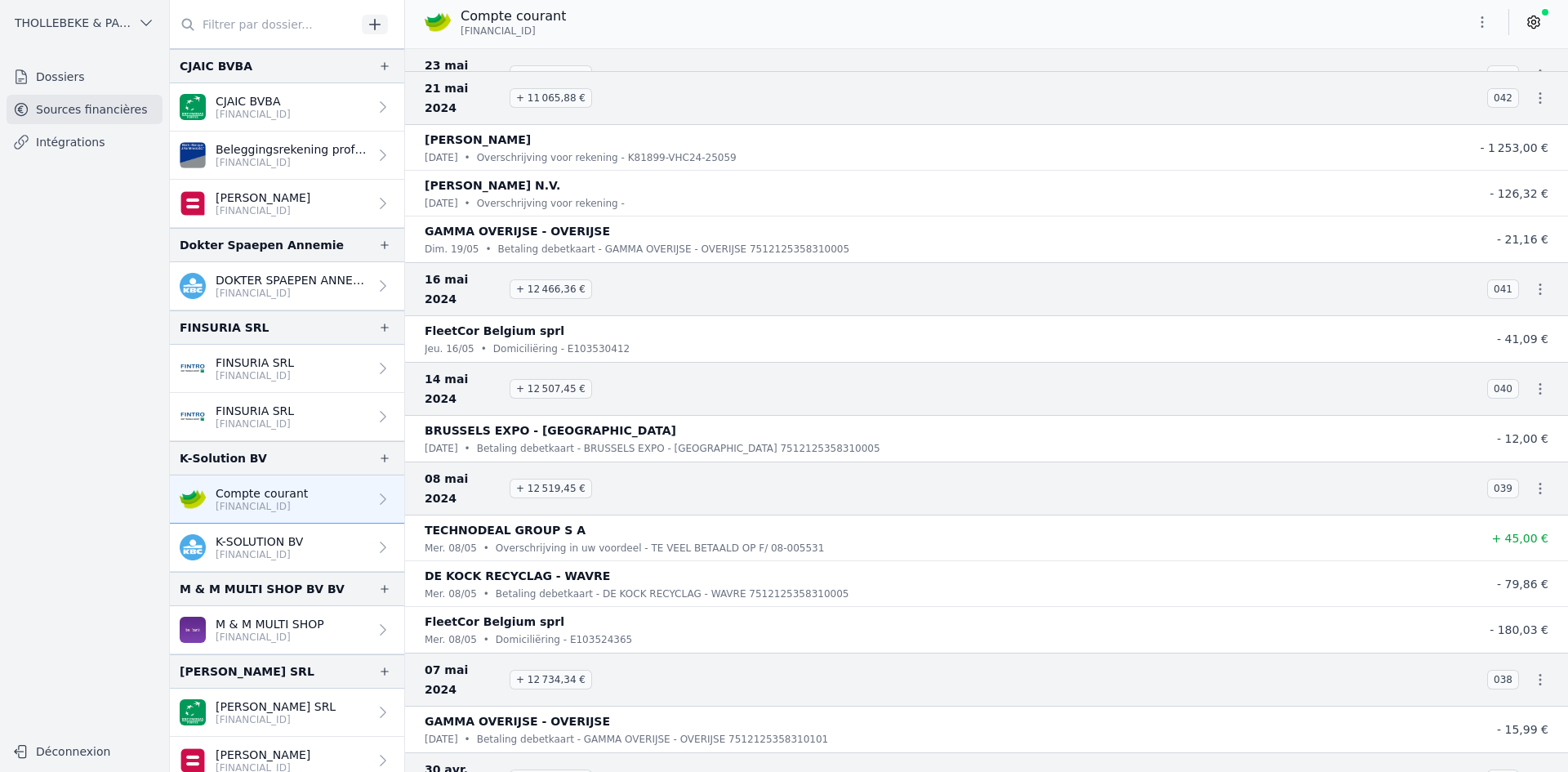
drag, startPoint x: 516, startPoint y: 377, endPoint x: 597, endPoint y: 382, distance: 81.2
click at [597, 759] on h3 "30 avr. 2024 + 12 750,33 €" at bounding box center [946, 779] width 1043 height 40
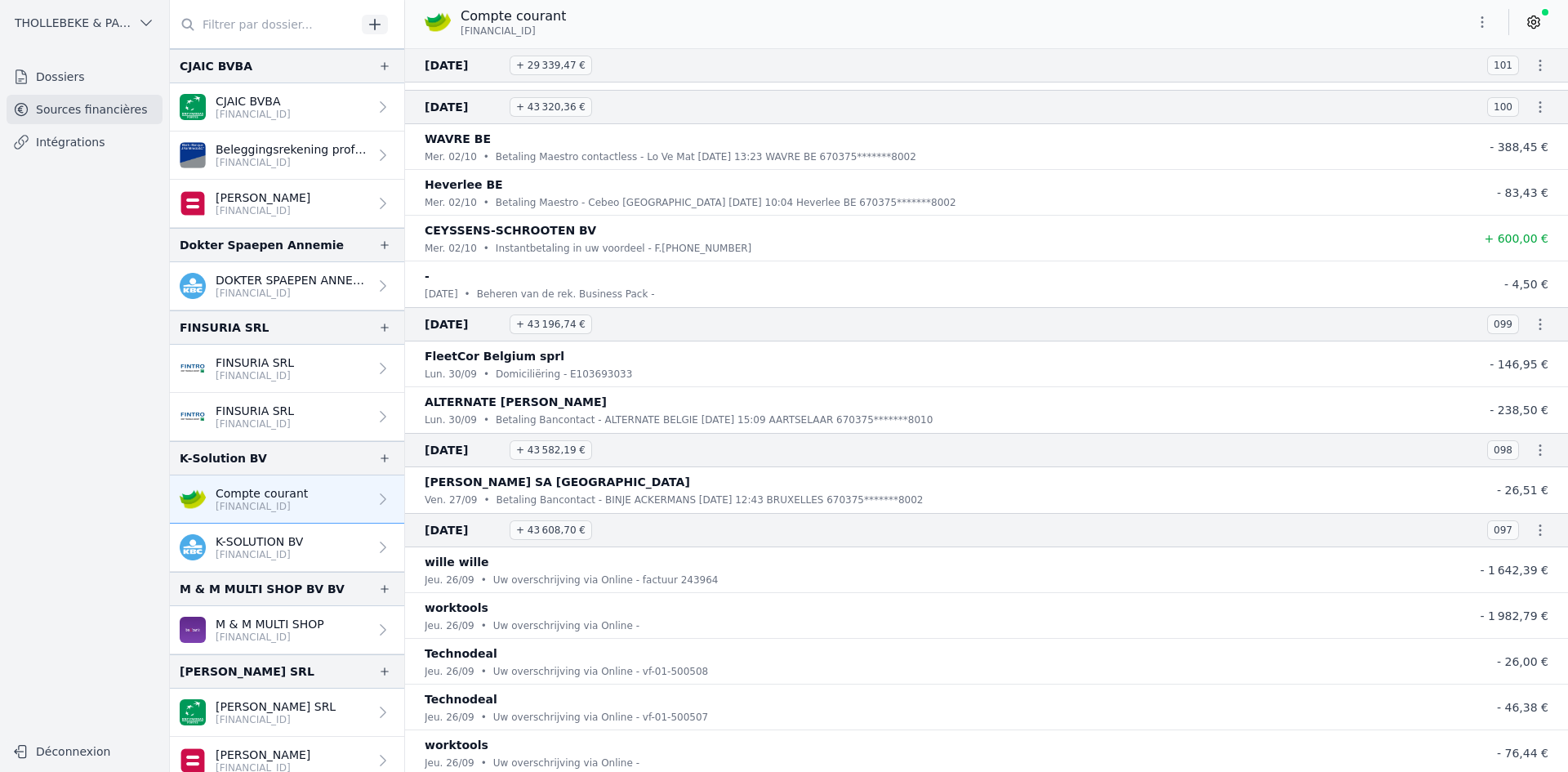
scroll to position [25473, 0]
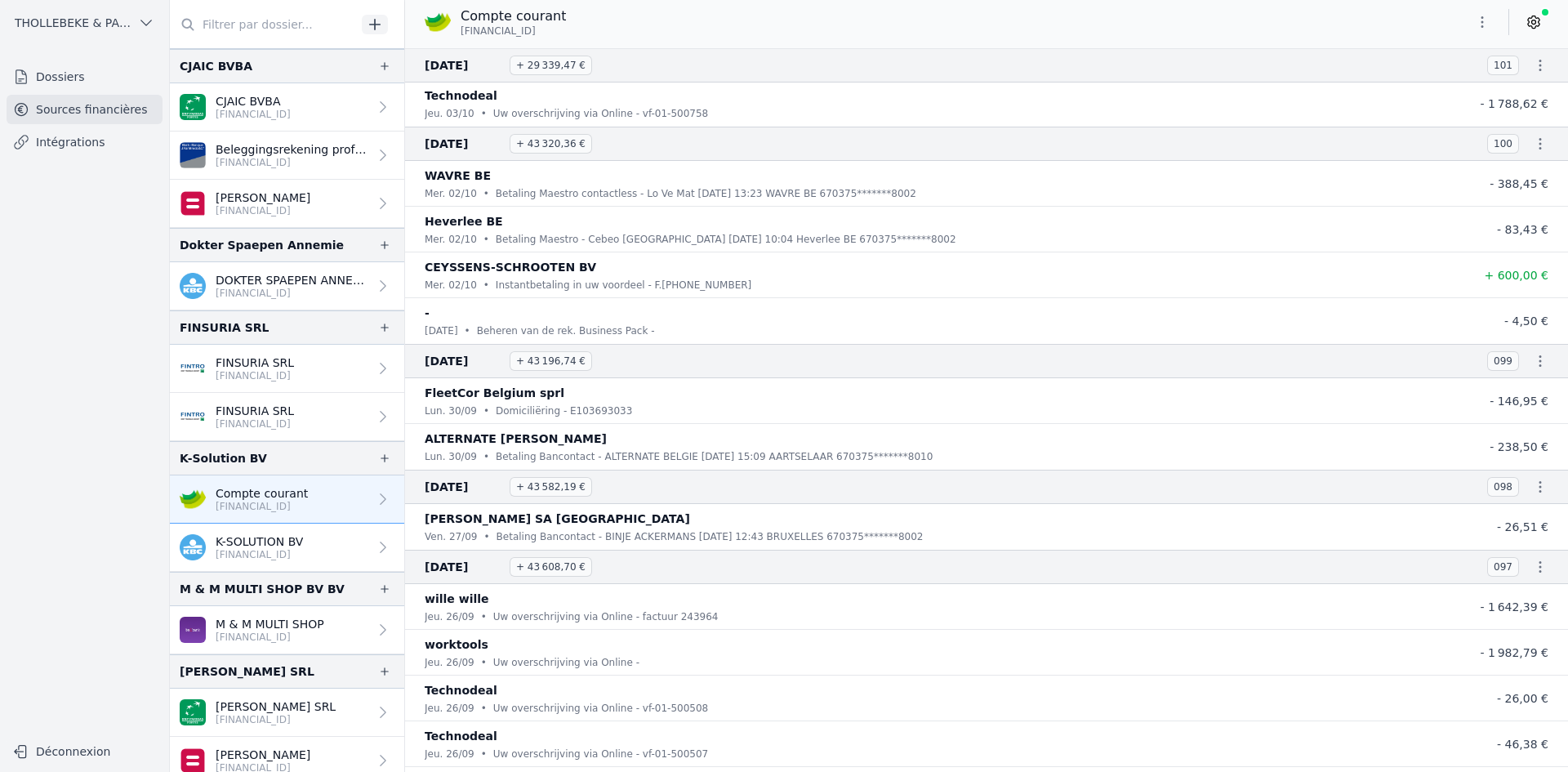
drag, startPoint x: 505, startPoint y: 356, endPoint x: 582, endPoint y: 366, distance: 77.6
click at [582, 366] on h3 "[DATE] + 43 196,74 €" at bounding box center [946, 360] width 1043 height 19
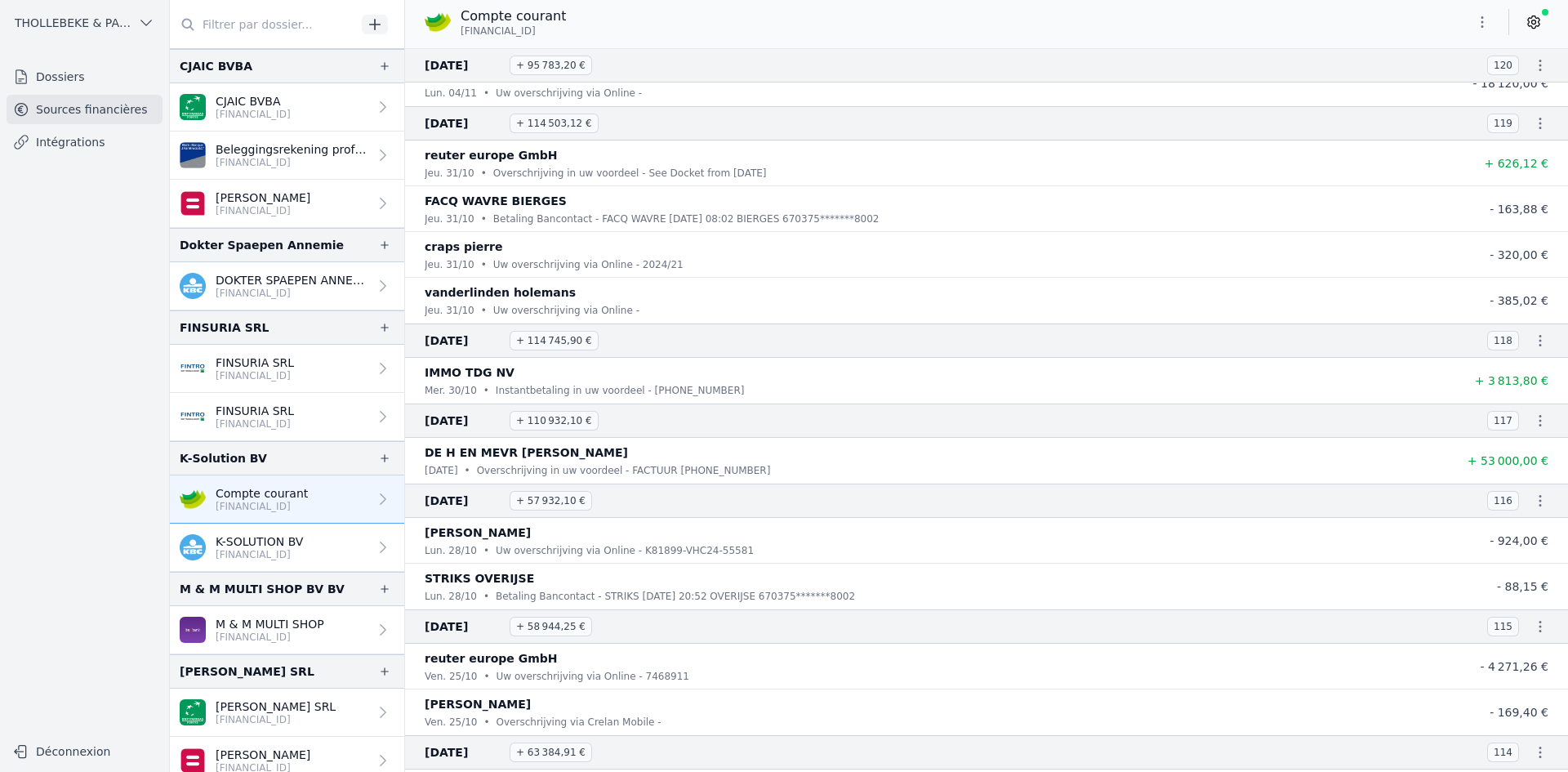
scroll to position [22534, 0]
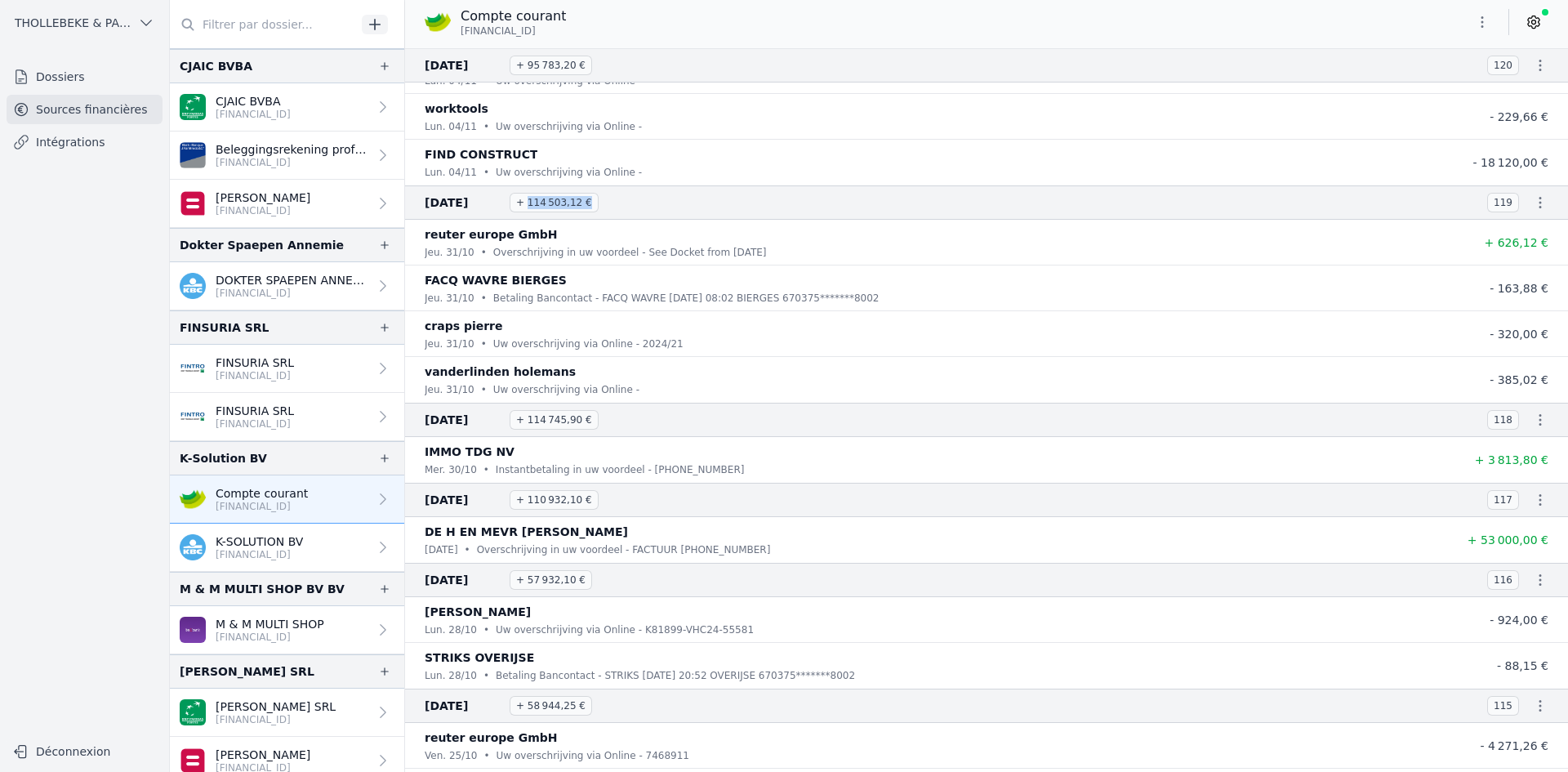
drag, startPoint x: 526, startPoint y: 200, endPoint x: 574, endPoint y: 200, distance: 48.0
click at [574, 200] on span "+ 114 503,12 €" at bounding box center [554, 202] width 89 height 19
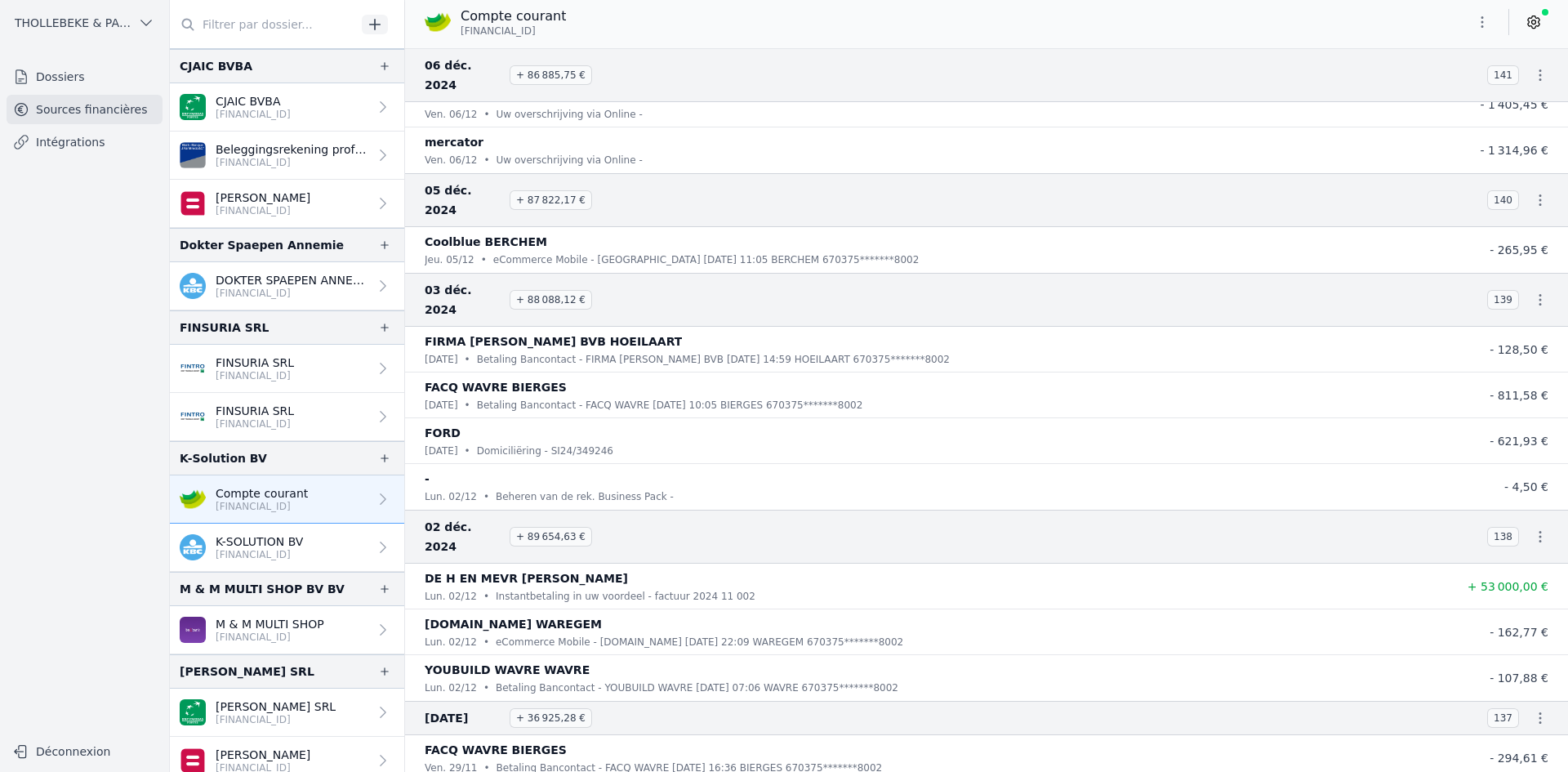
scroll to position [19430, 0]
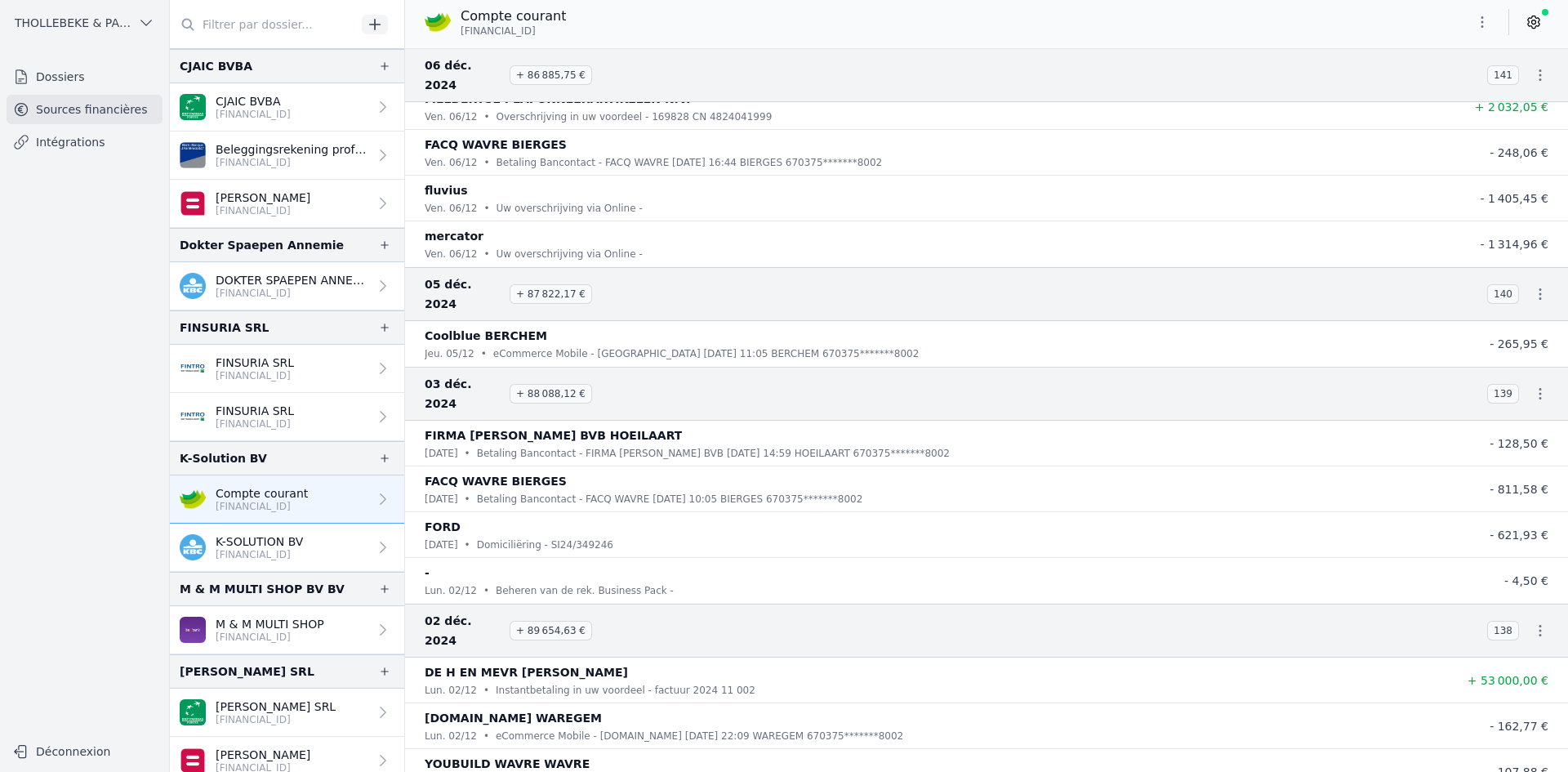
drag, startPoint x: 516, startPoint y: 462, endPoint x: 574, endPoint y: 458, distance: 58.1
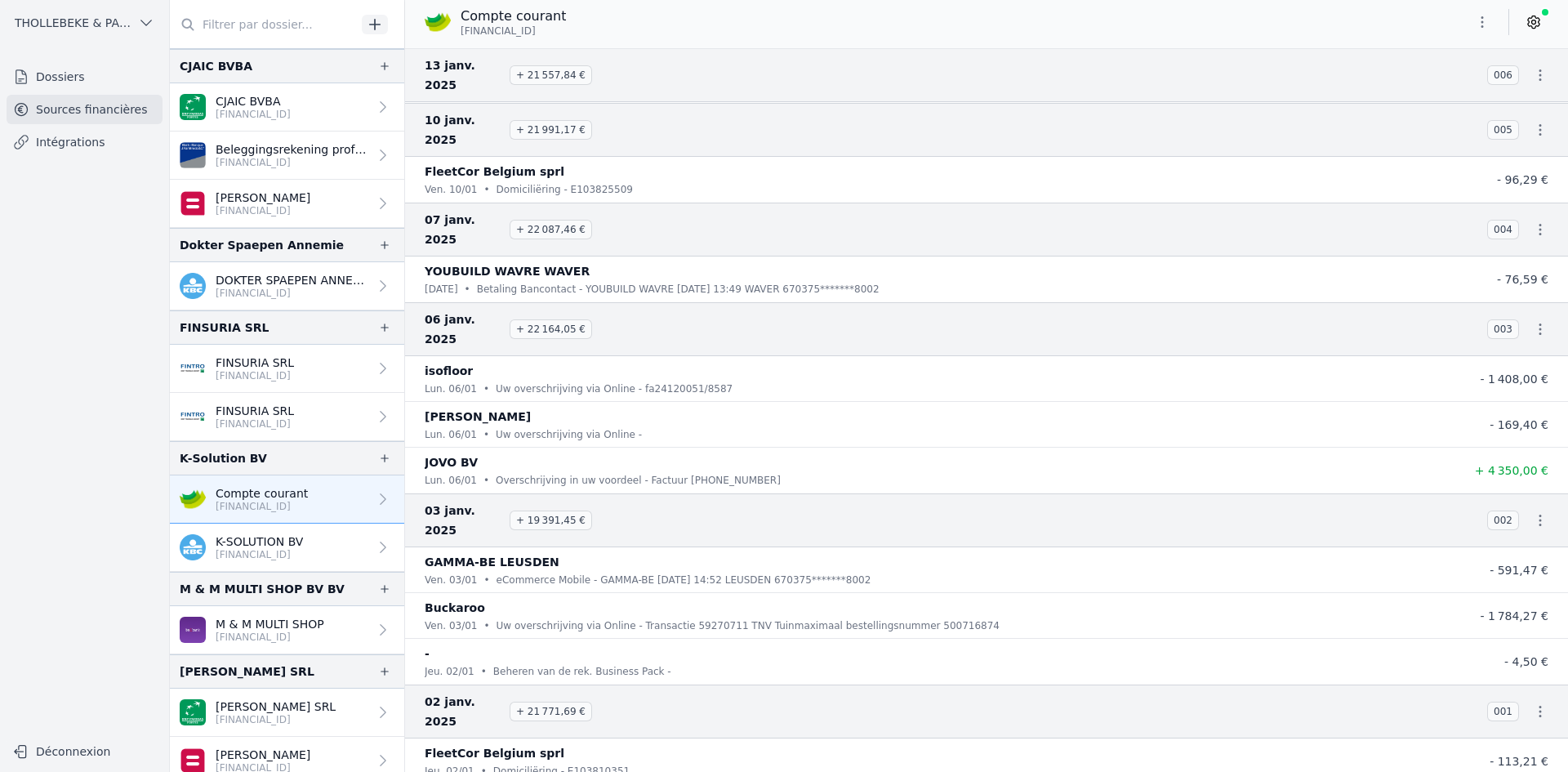
scroll to position [17307, 0]
drag, startPoint x: 520, startPoint y: 410, endPoint x: 572, endPoint y: 416, distance: 52.3
click at [247, 542] on p "K-SOLUTION BV" at bounding box center [259, 541] width 88 height 16
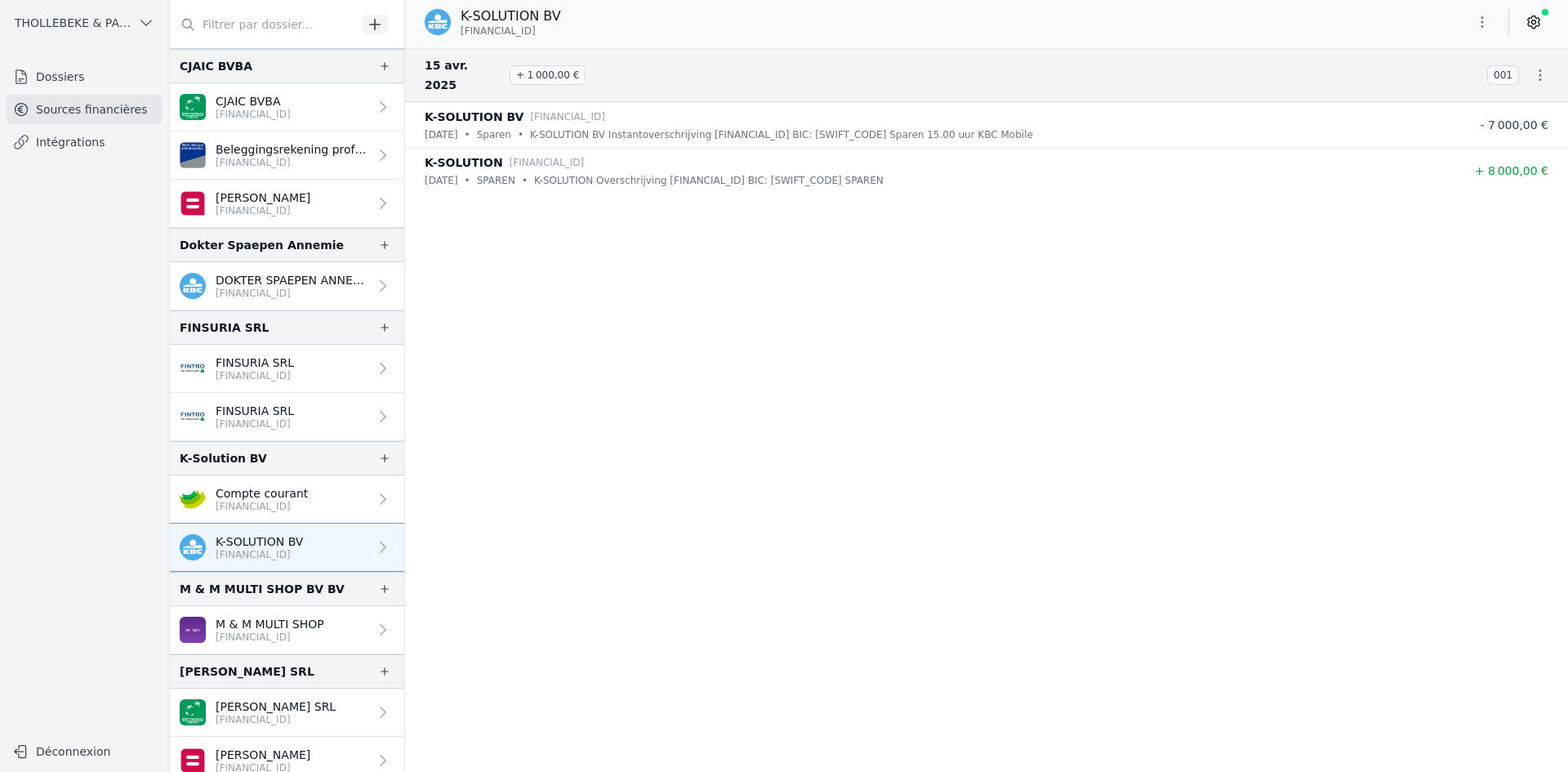
drag, startPoint x: 420, startPoint y: 96, endPoint x: 1013, endPoint y: 122, distance: 593.6
click at [1013, 122] on li "K-SOLUTION BV [FINANCIAL_ID] [DATE] • Sparen • K-SOLUTION BV Instantoverschrijv…" at bounding box center [986, 124] width 1163 height 45
click at [678, 173] on p "K-SOLUTION Overschrijving [FINANCIAL_ID] BIC: [SWIFT_CODE] SPAREN" at bounding box center [708, 180] width 350 height 16
